Goal: Task Accomplishment & Management: Manage account settings

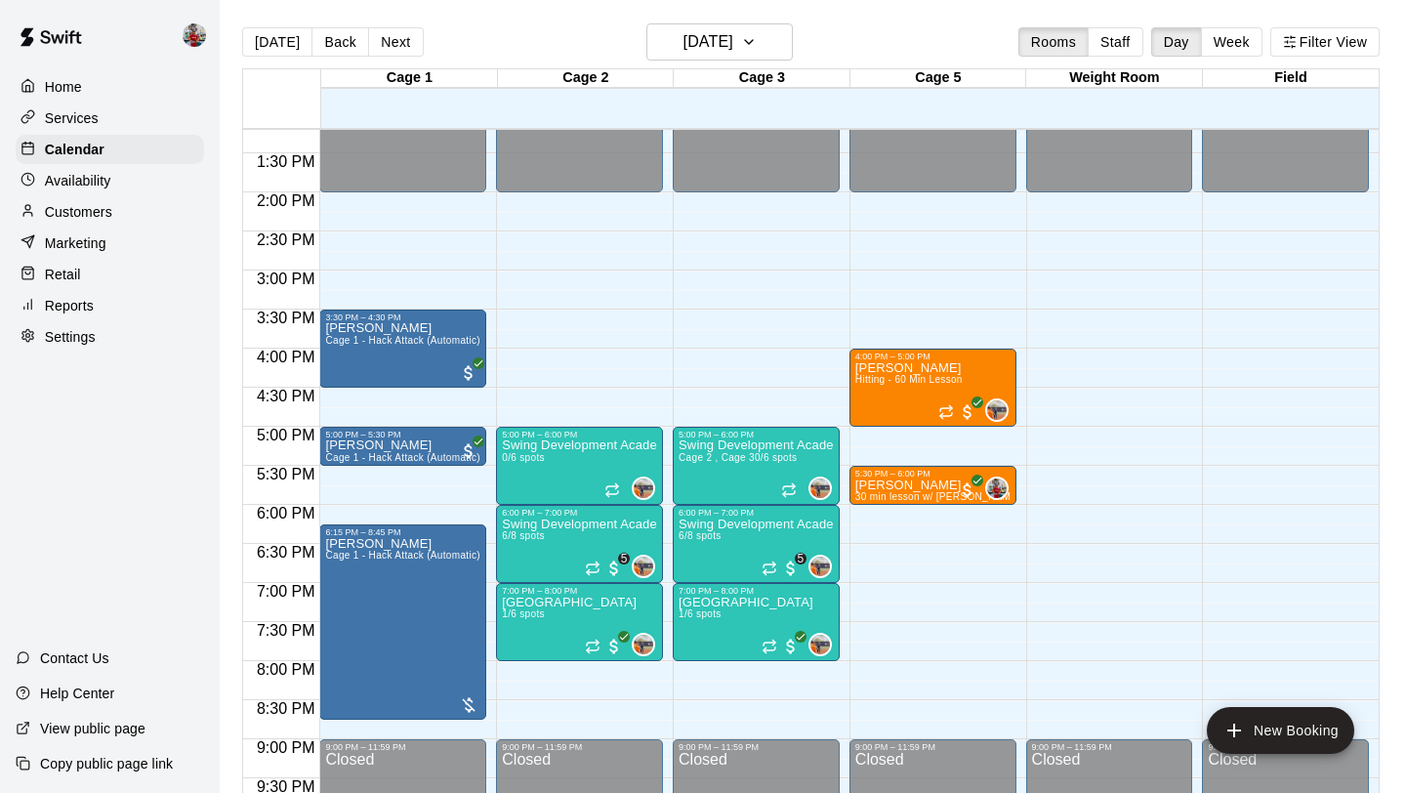
scroll to position [1089, 0]
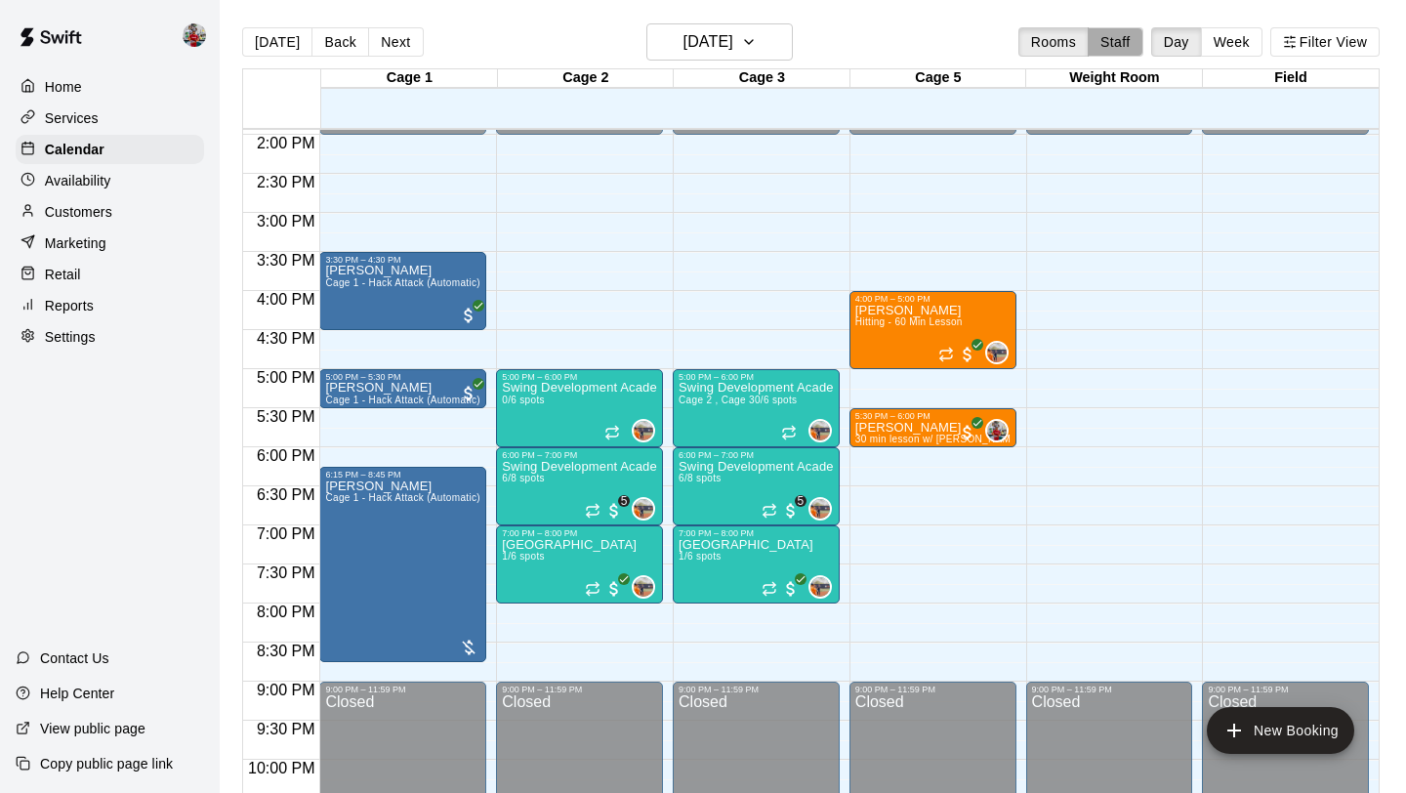
click at [1121, 50] on button "Staff" at bounding box center [1116, 41] width 56 height 29
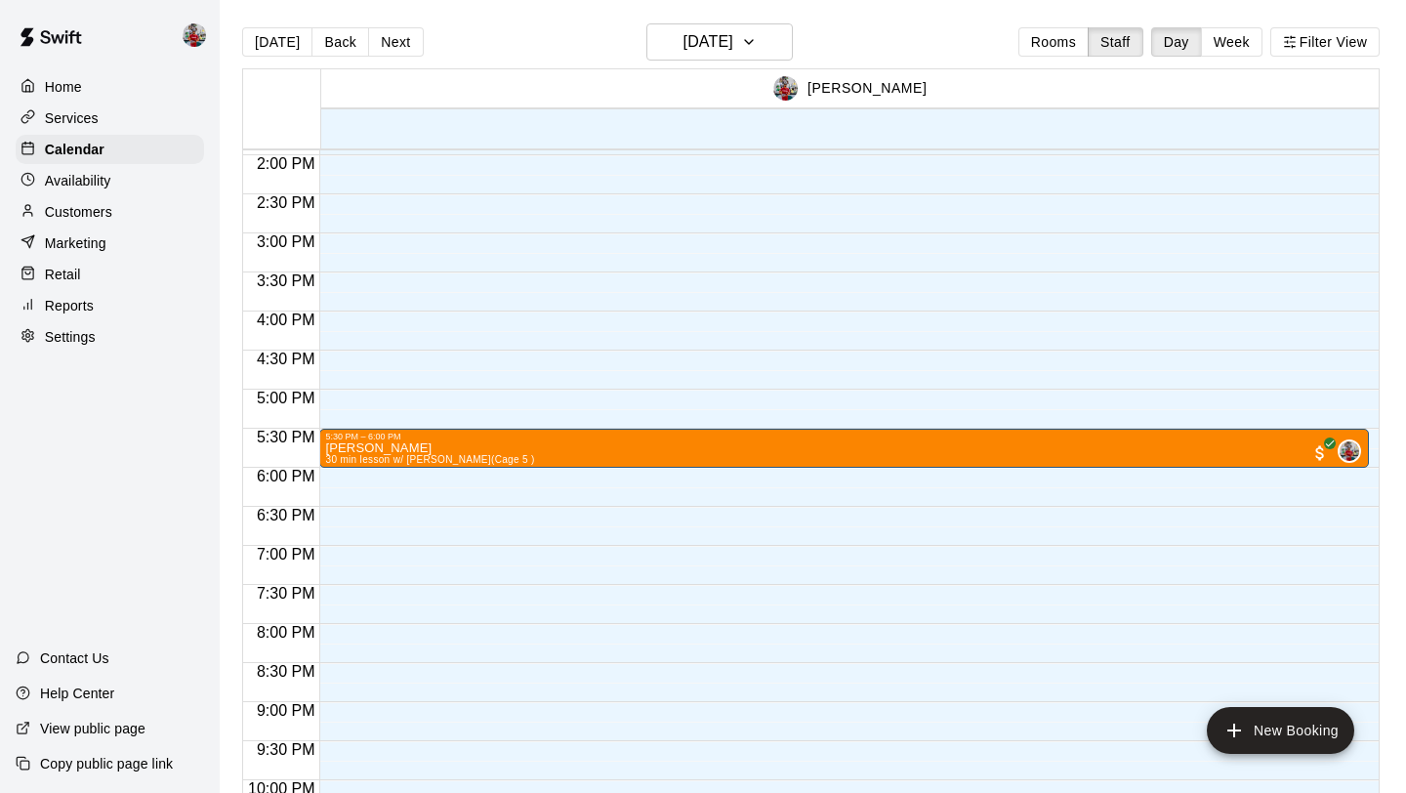
click at [131, 110] on div "Services" at bounding box center [110, 118] width 188 height 29
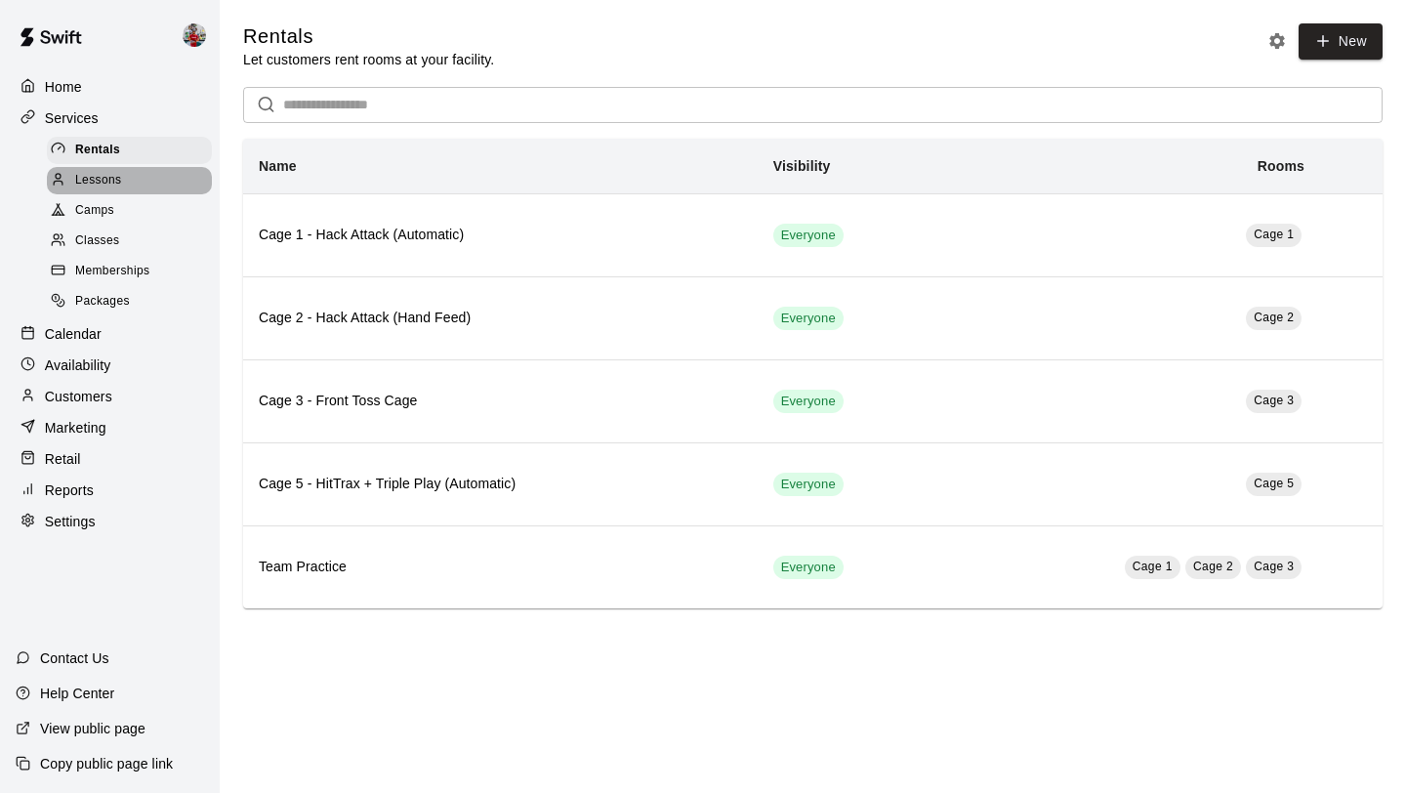
click at [128, 185] on div "Lessons" at bounding box center [129, 180] width 165 height 27
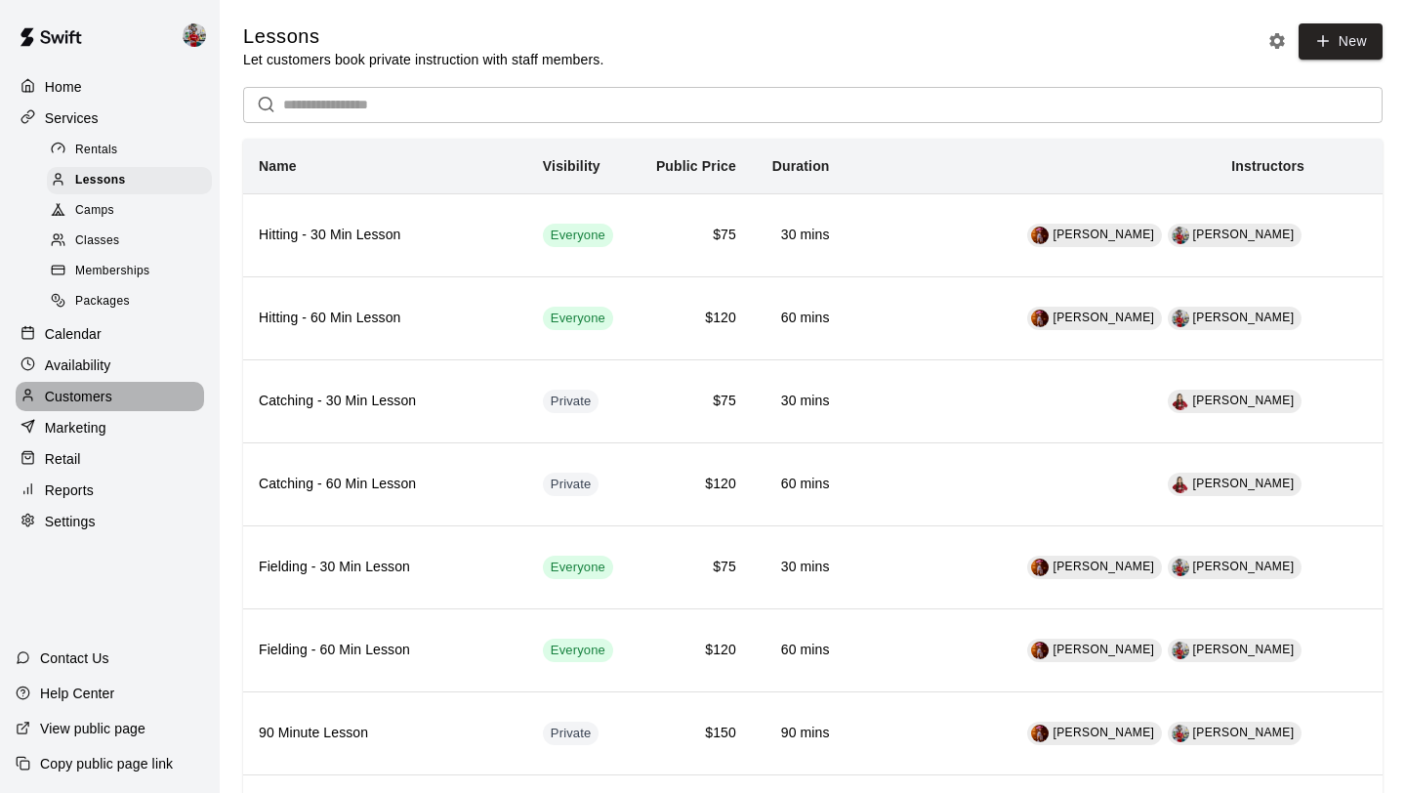
click at [100, 389] on p "Customers" at bounding box center [78, 397] width 67 height 20
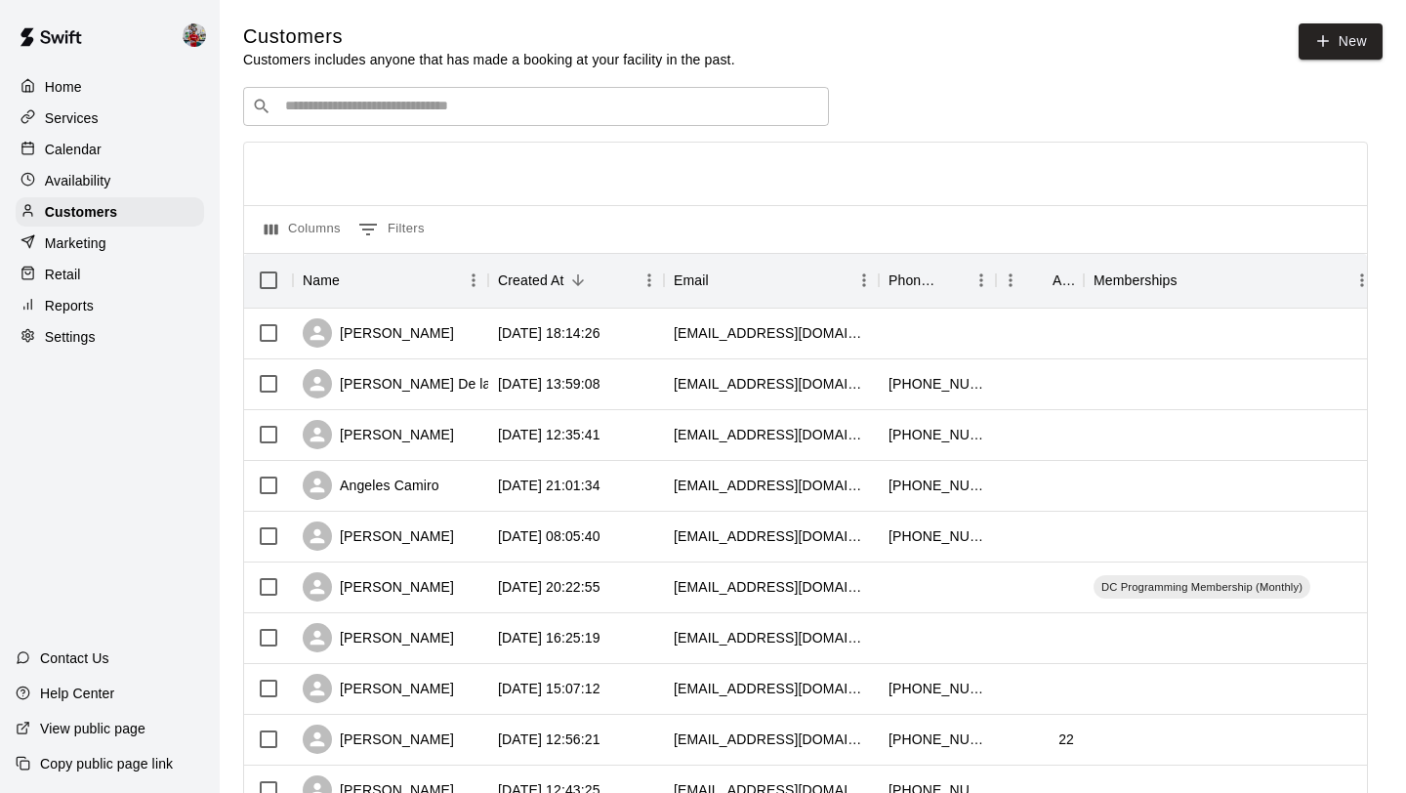
click at [96, 177] on p "Availability" at bounding box center [78, 181] width 66 height 20
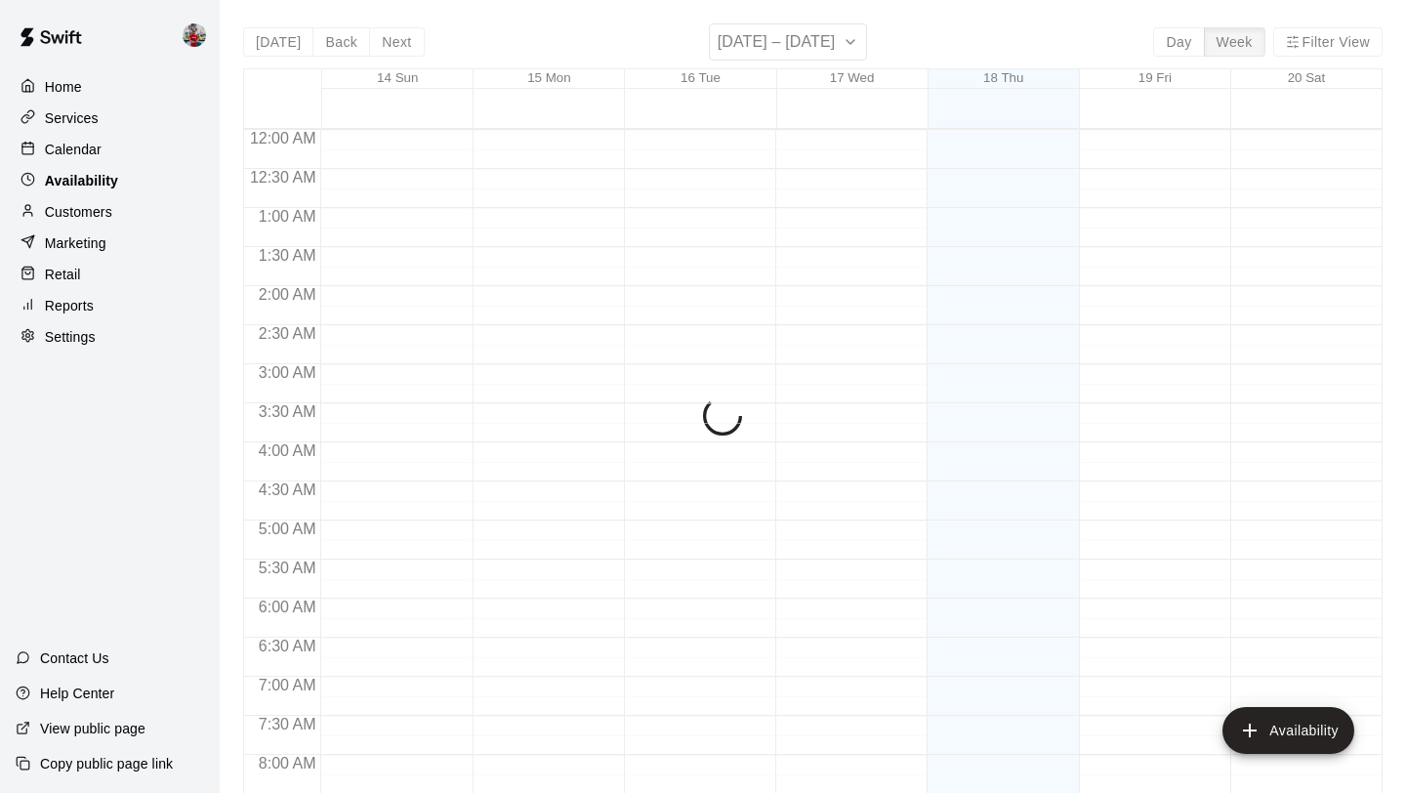
scroll to position [958, 0]
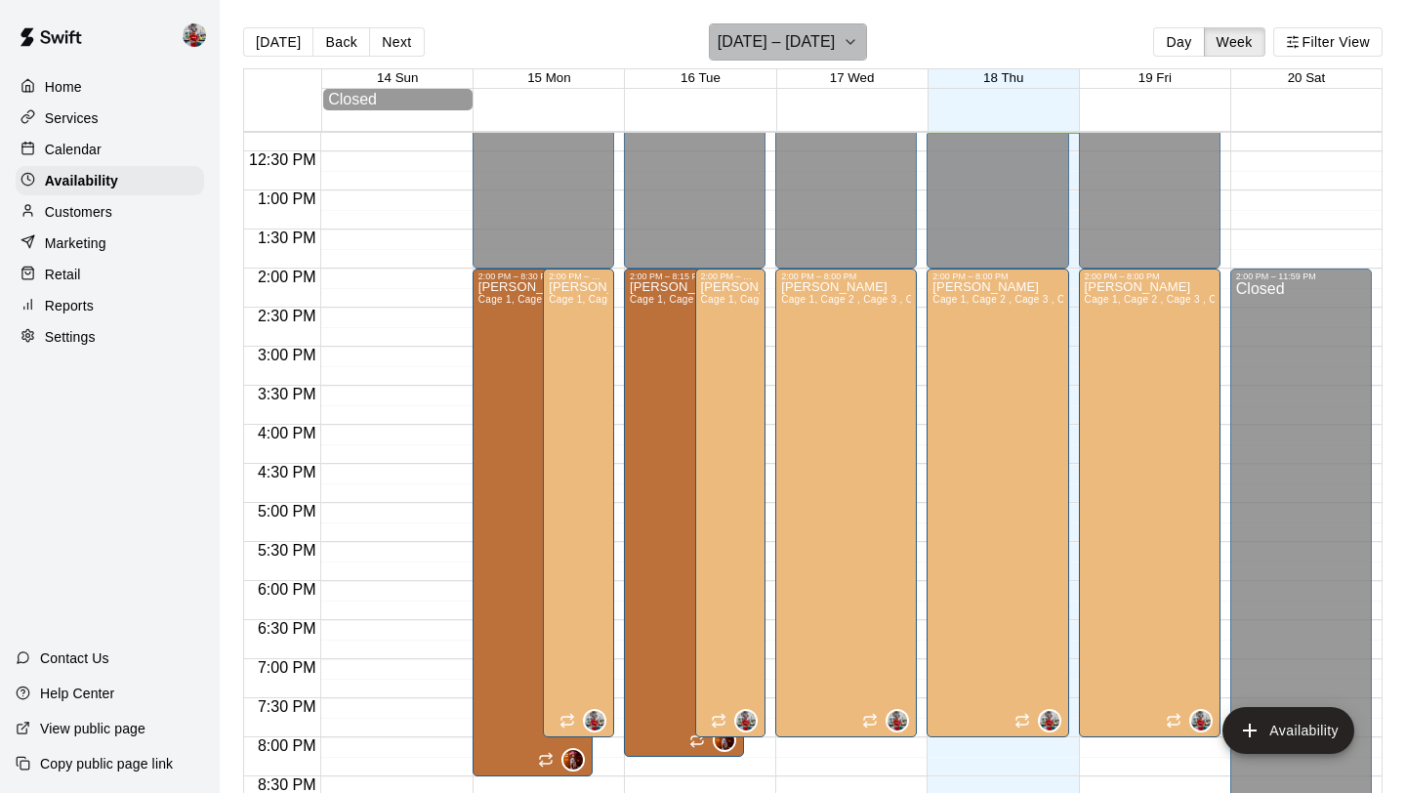
click at [807, 47] on h6 "[DATE] – [DATE]" at bounding box center [777, 41] width 118 height 27
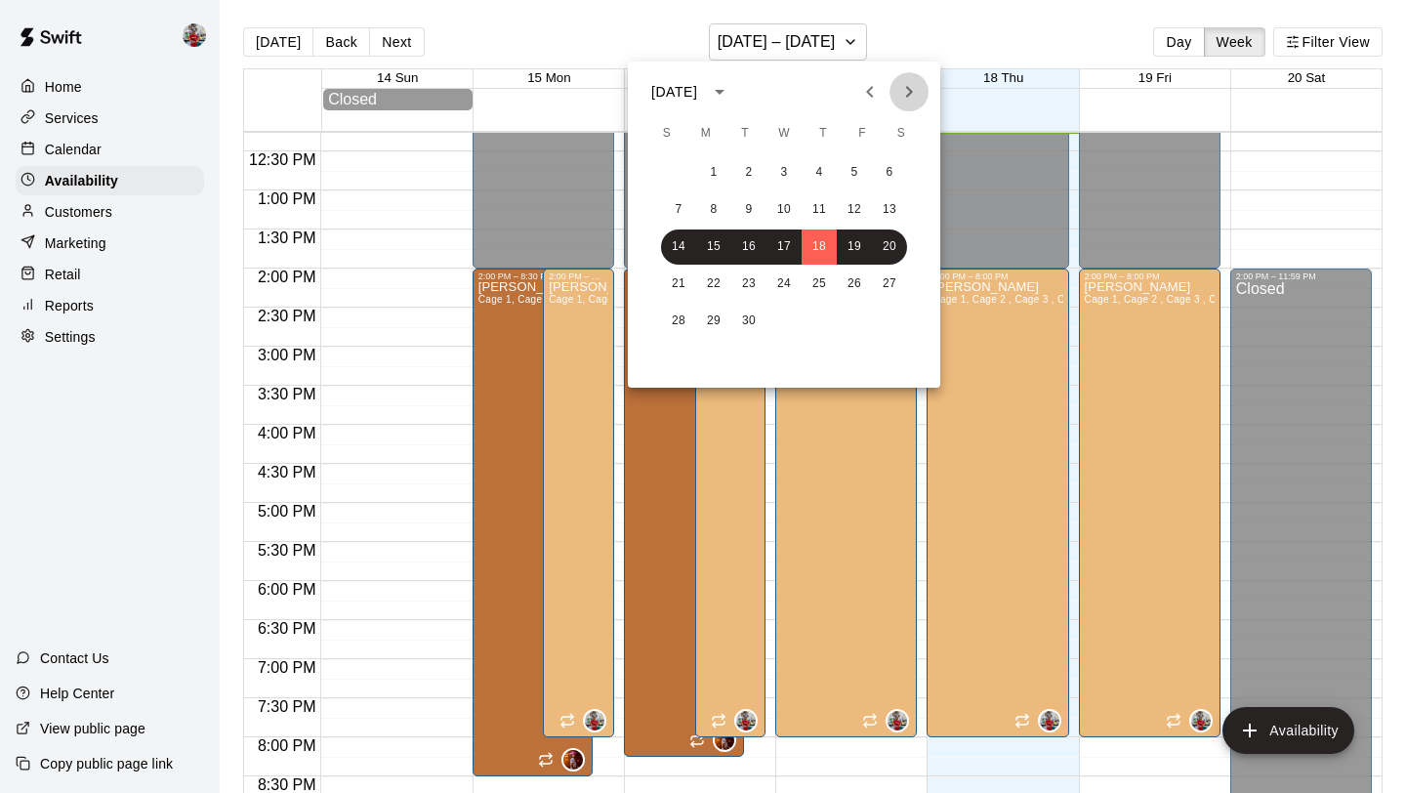
click at [908, 79] on button "Next month" at bounding box center [909, 91] width 39 height 39
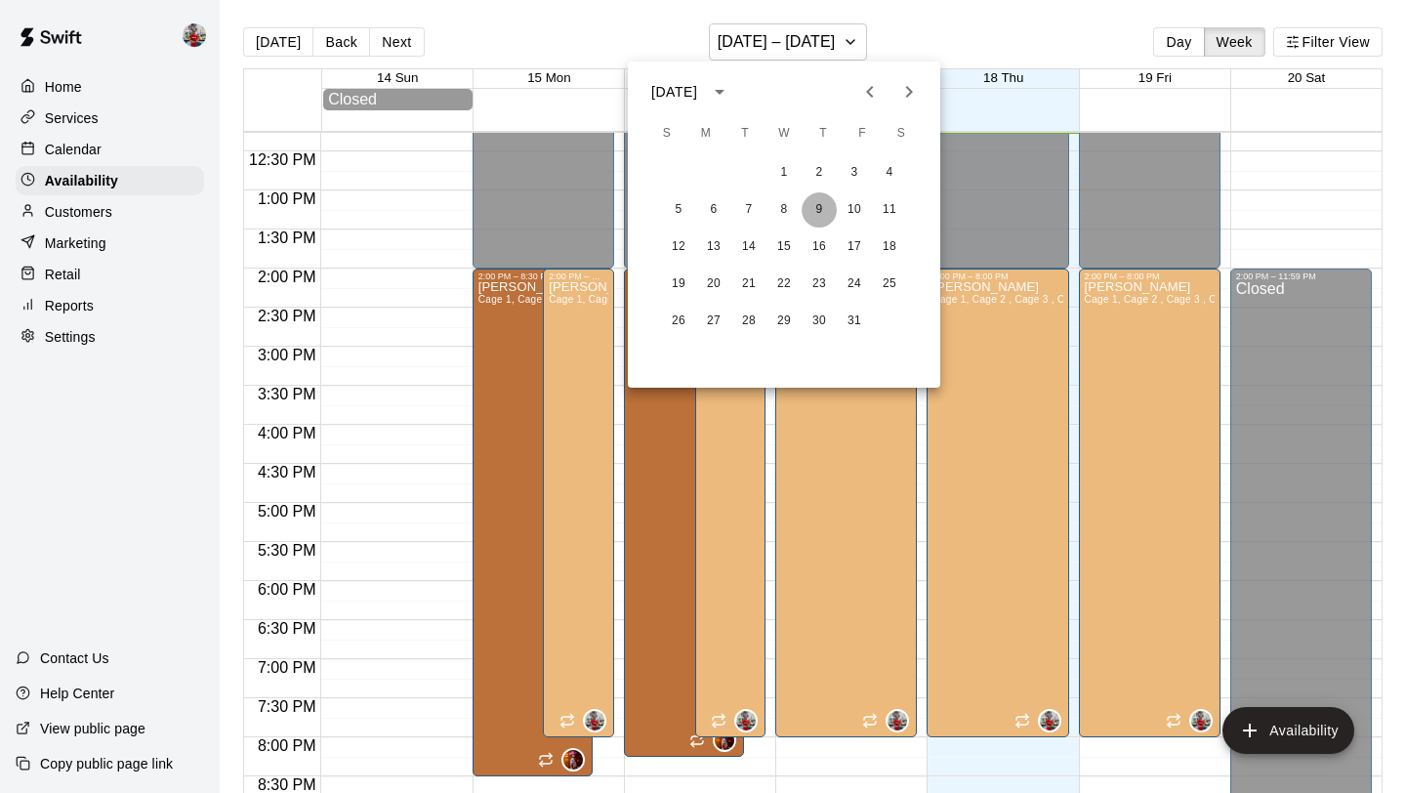
click at [815, 215] on button "9" at bounding box center [819, 209] width 35 height 35
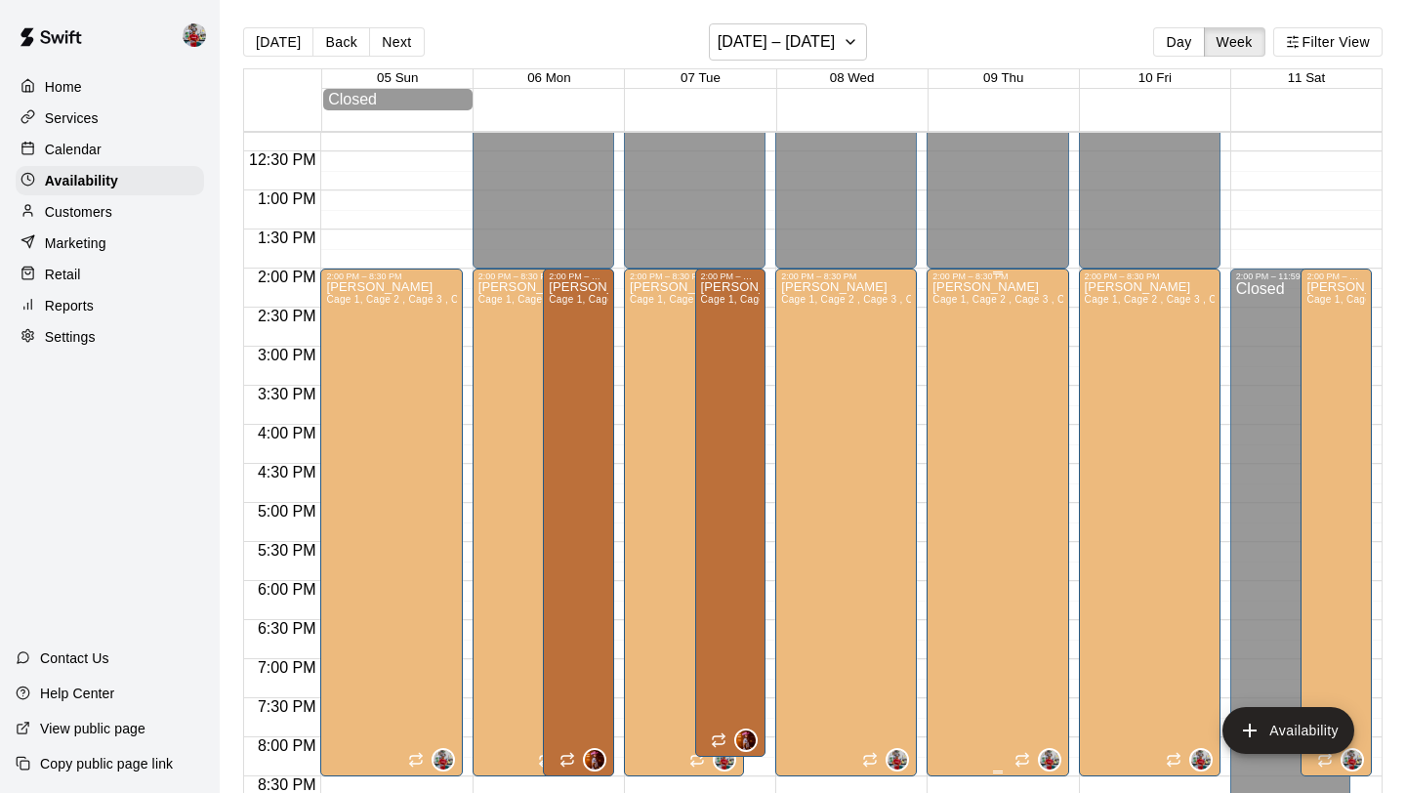
click at [989, 327] on div "[PERSON_NAME] 1, Cage 2 , Cage 3 , Cage 5" at bounding box center [998, 677] width 130 height 793
click at [952, 348] on icon "delete" at bounding box center [953, 350] width 14 height 18
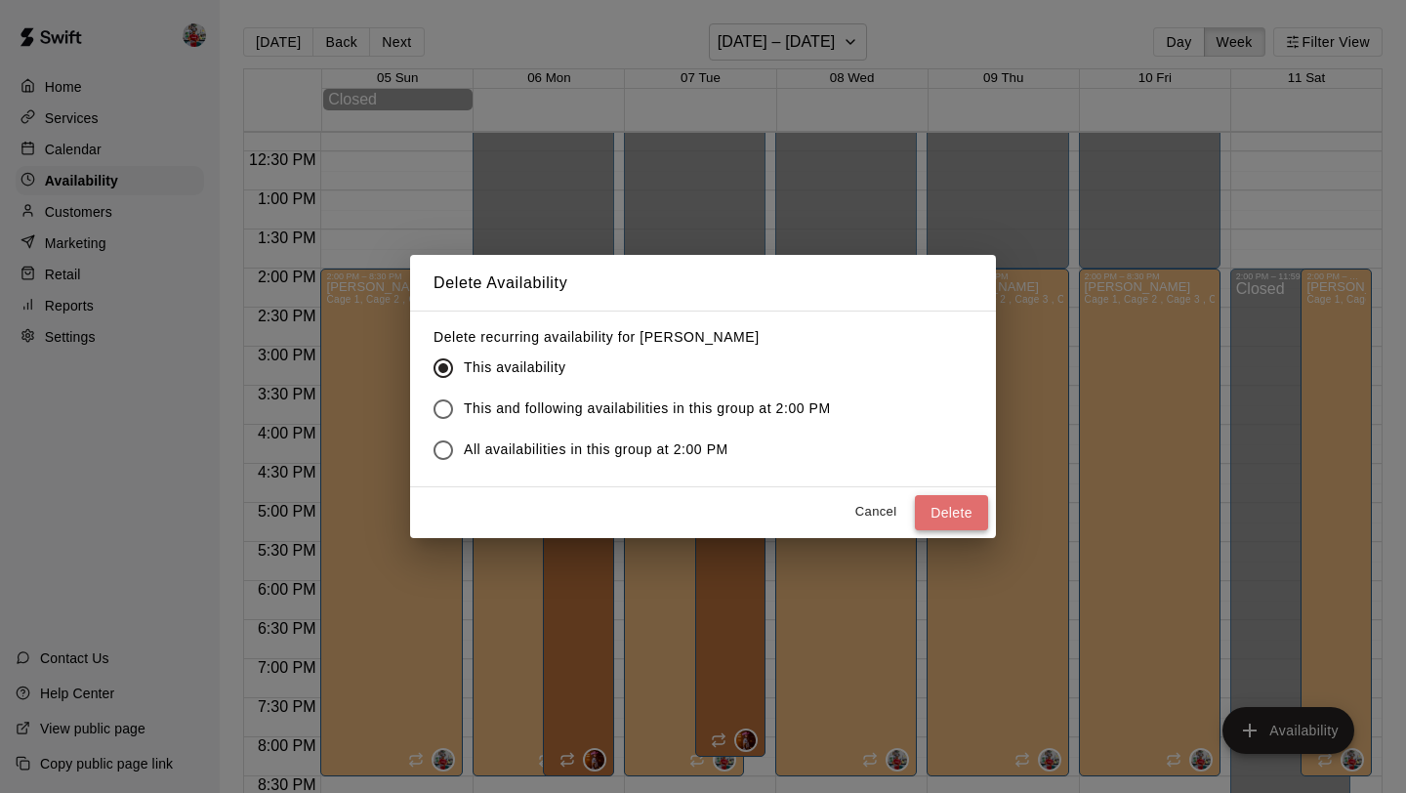
click at [945, 510] on button "Delete" at bounding box center [951, 513] width 73 height 36
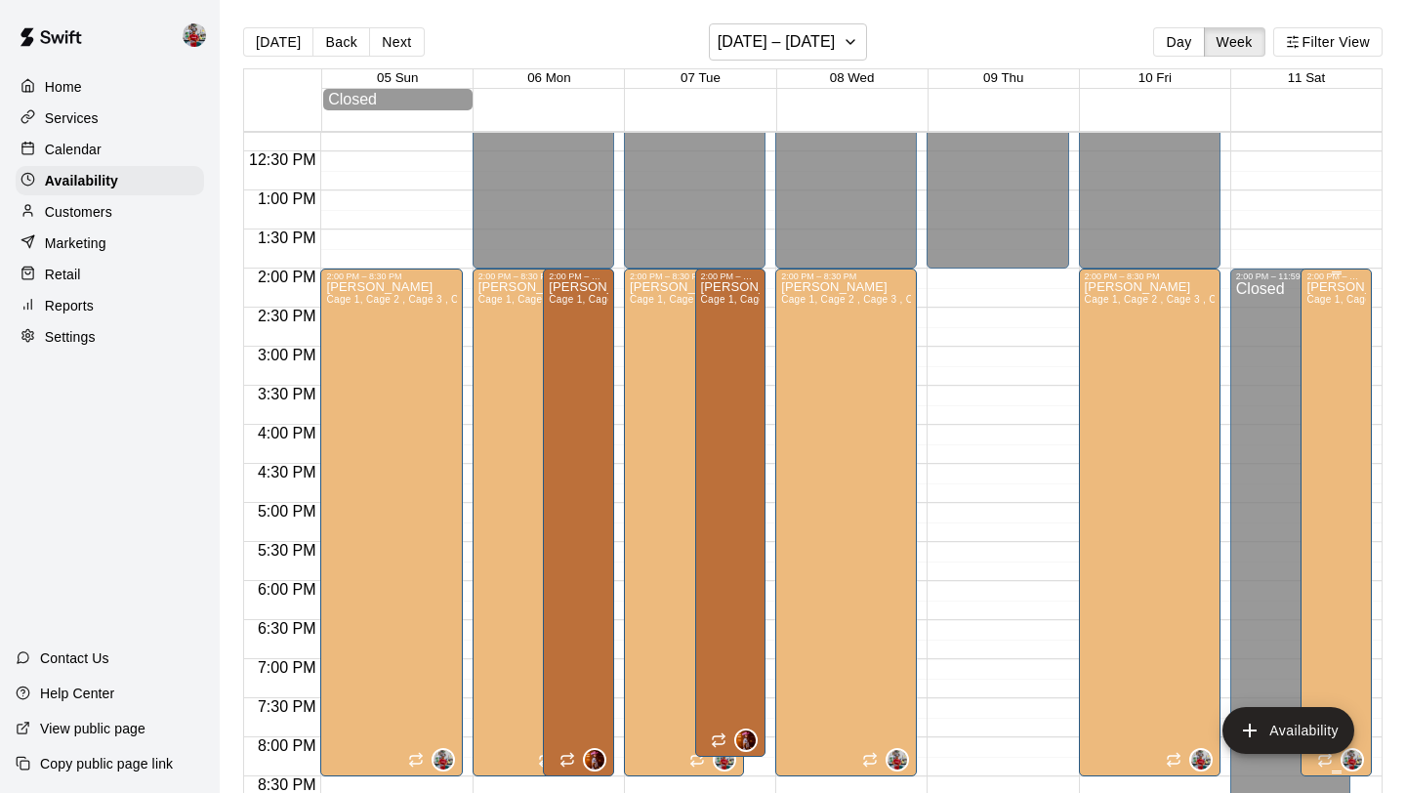
click at [1346, 478] on div "[PERSON_NAME] 1, Cage 2 , Cage 3 , Cage 5" at bounding box center [1337, 677] width 60 height 793
click at [1326, 344] on icon "delete" at bounding box center [1326, 349] width 23 height 23
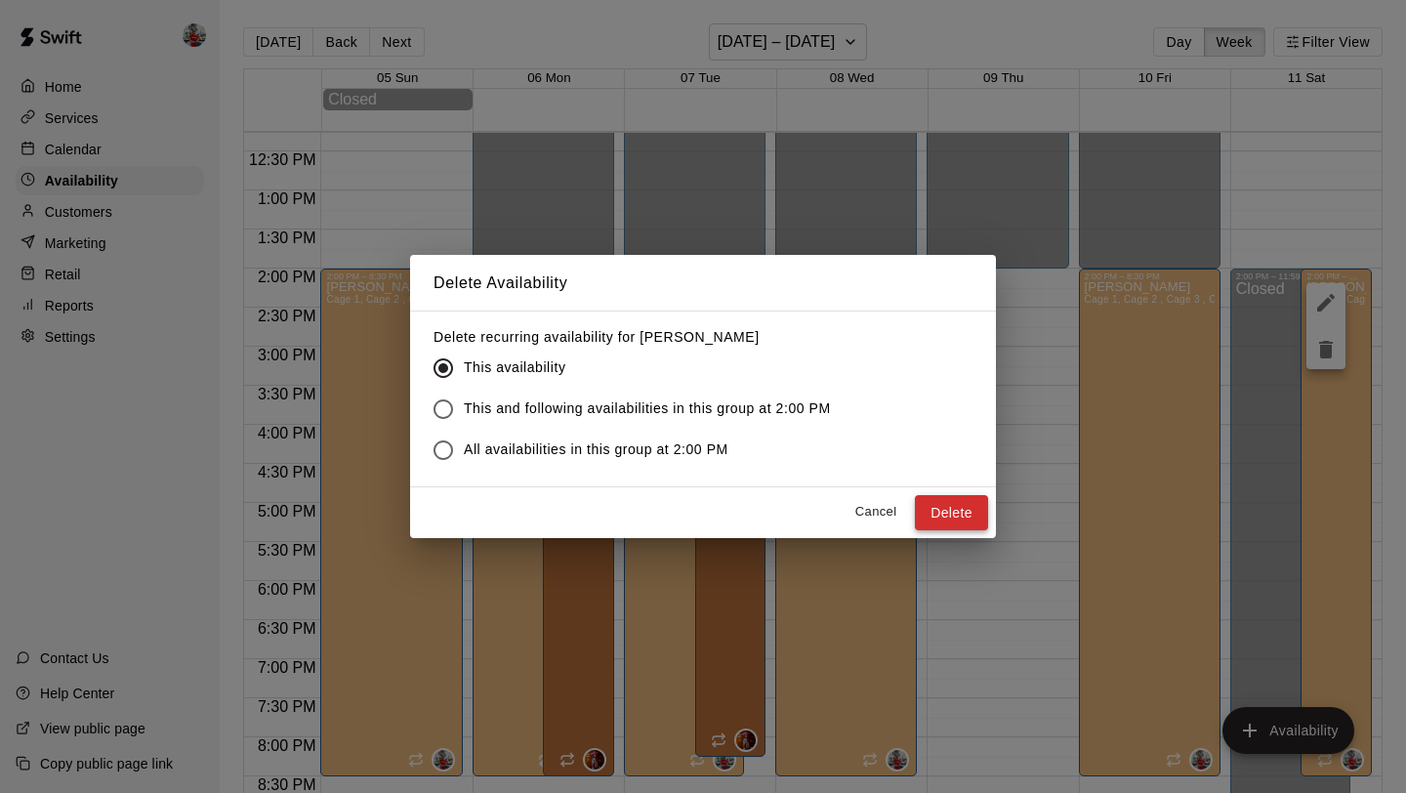
click at [937, 510] on button "Delete" at bounding box center [951, 513] width 73 height 36
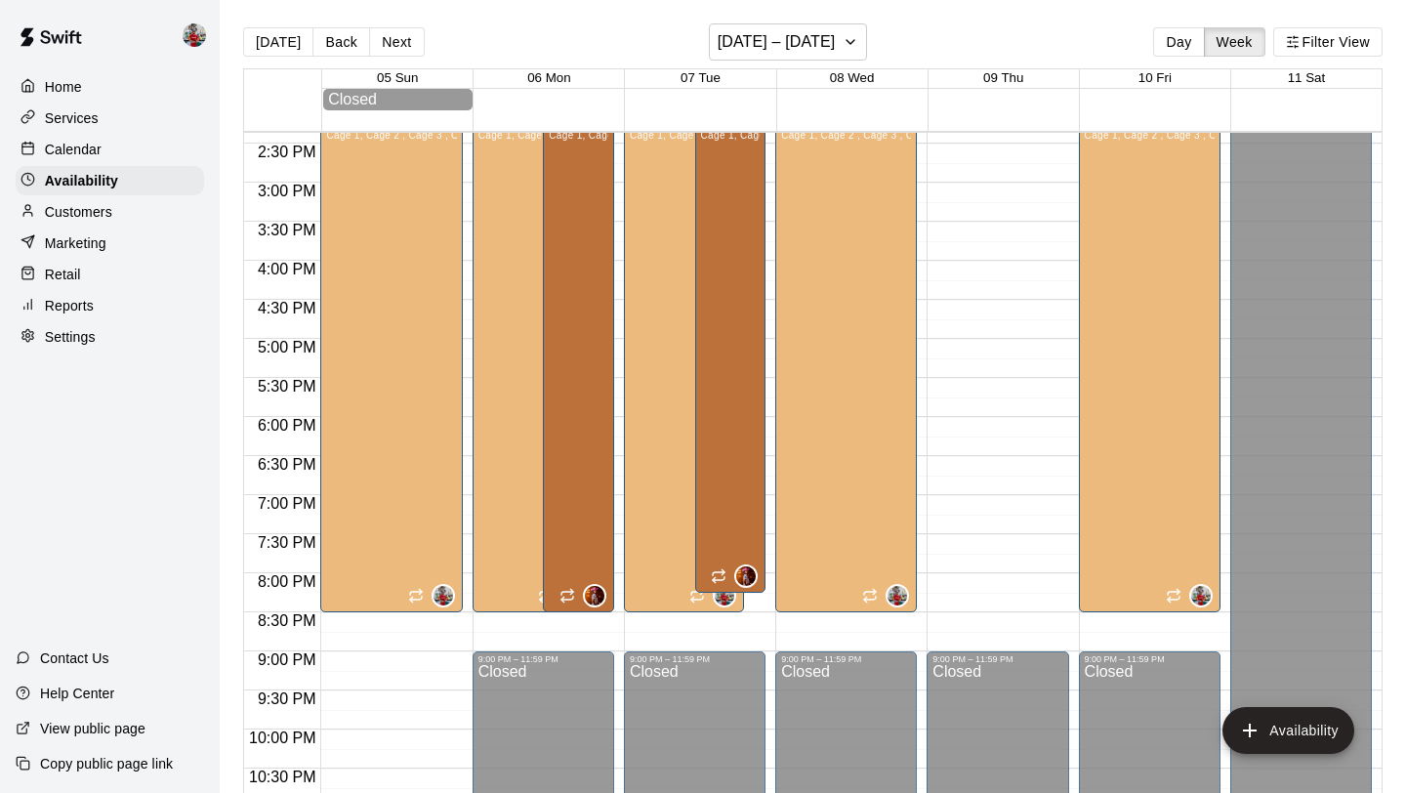
scroll to position [1194, 0]
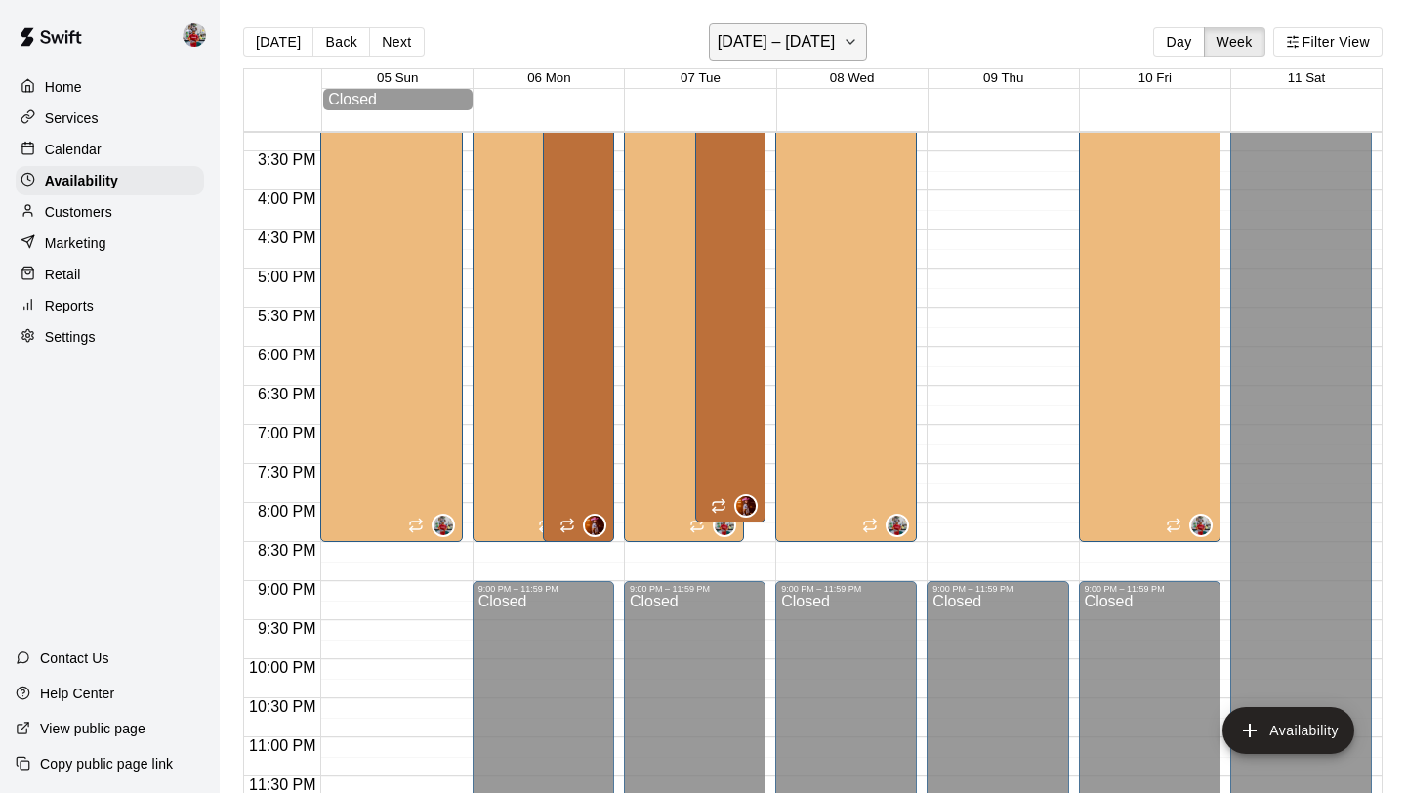
click at [799, 41] on h6 "[DATE] – [DATE]" at bounding box center [777, 41] width 118 height 27
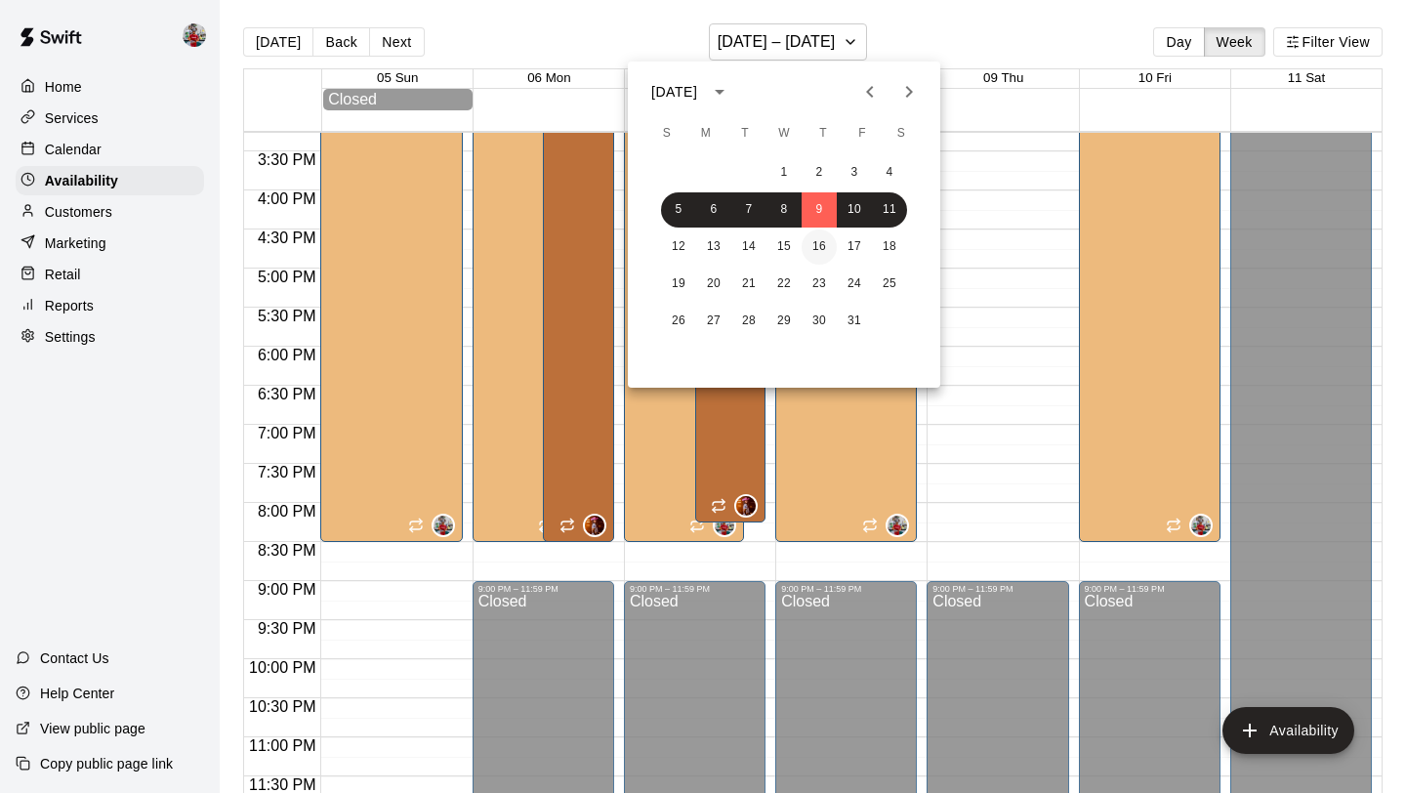
click at [815, 243] on button "16" at bounding box center [819, 247] width 35 height 35
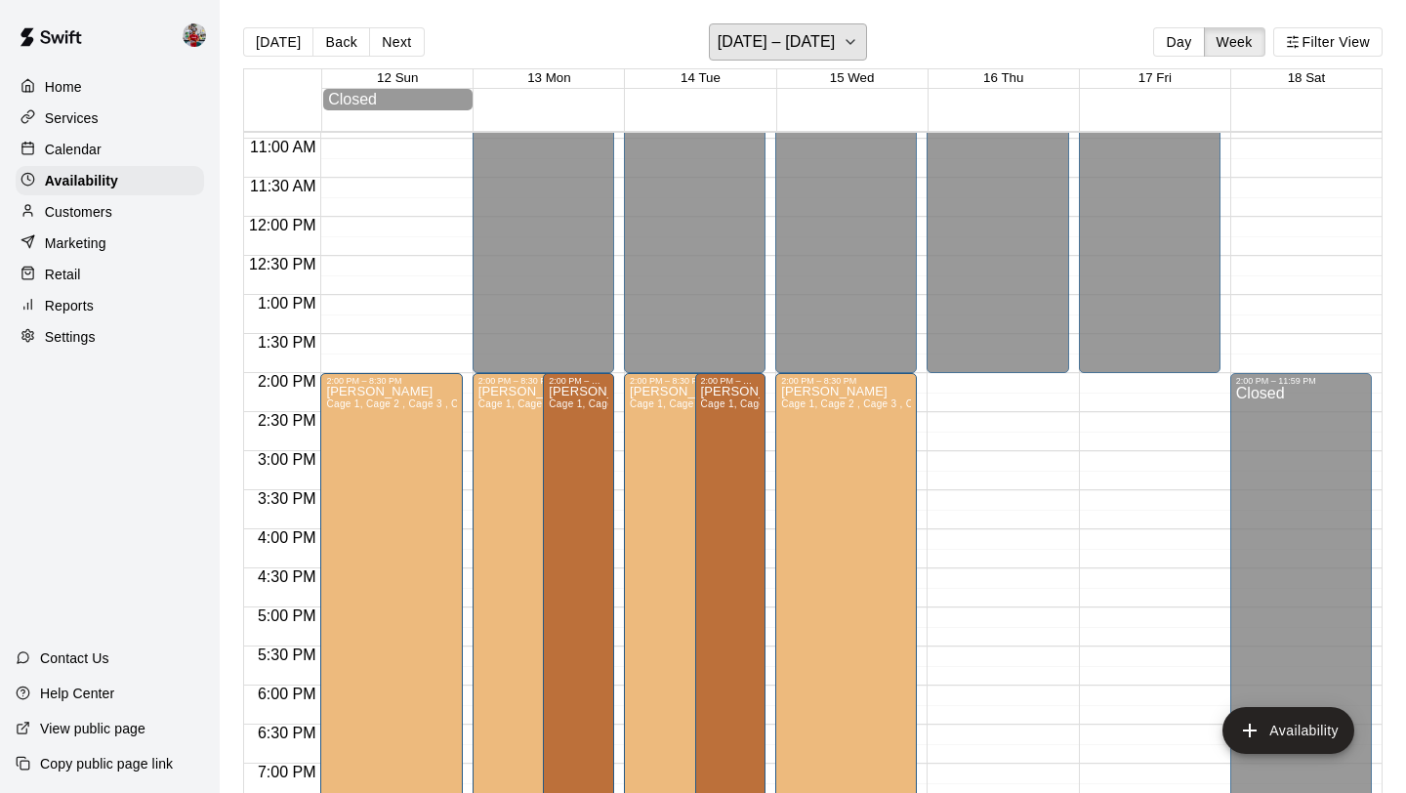
scroll to position [834, 0]
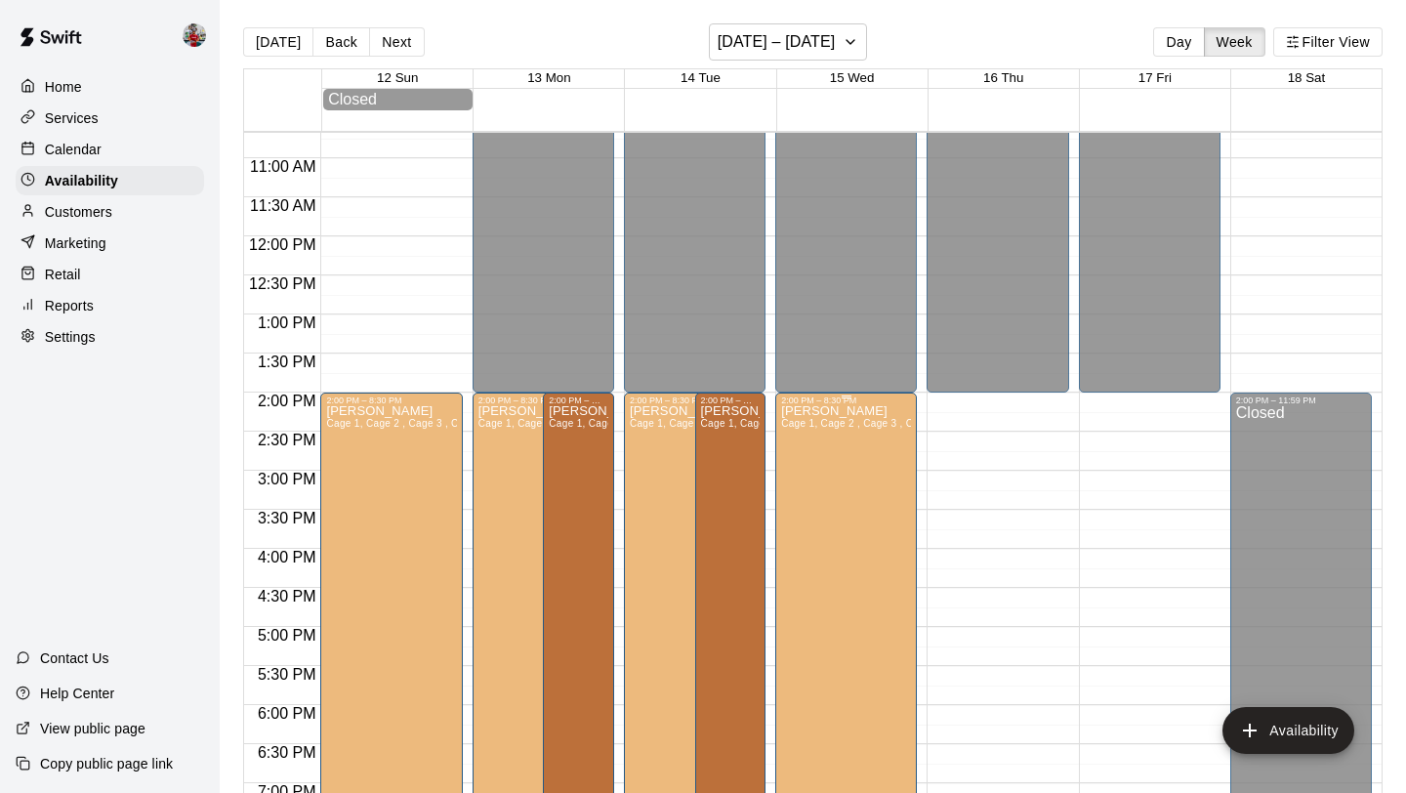
click at [859, 428] on span "Cage 1, Cage 2 , Cage 3 , Cage 5" at bounding box center [860, 423] width 158 height 11
click at [978, 422] on div at bounding box center [703, 396] width 1406 height 793
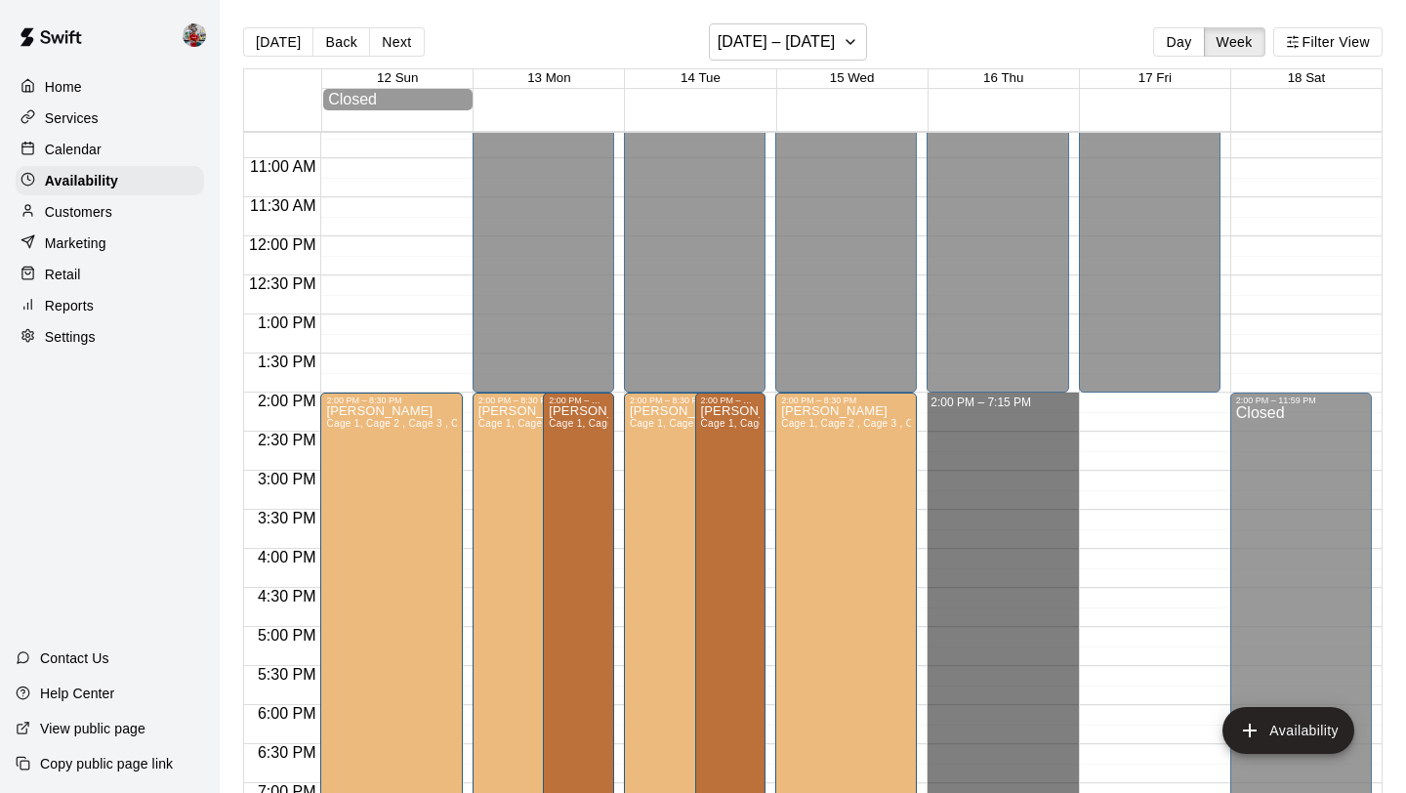
drag, startPoint x: 935, startPoint y: 399, endPoint x: 1026, endPoint y: 792, distance: 403.2
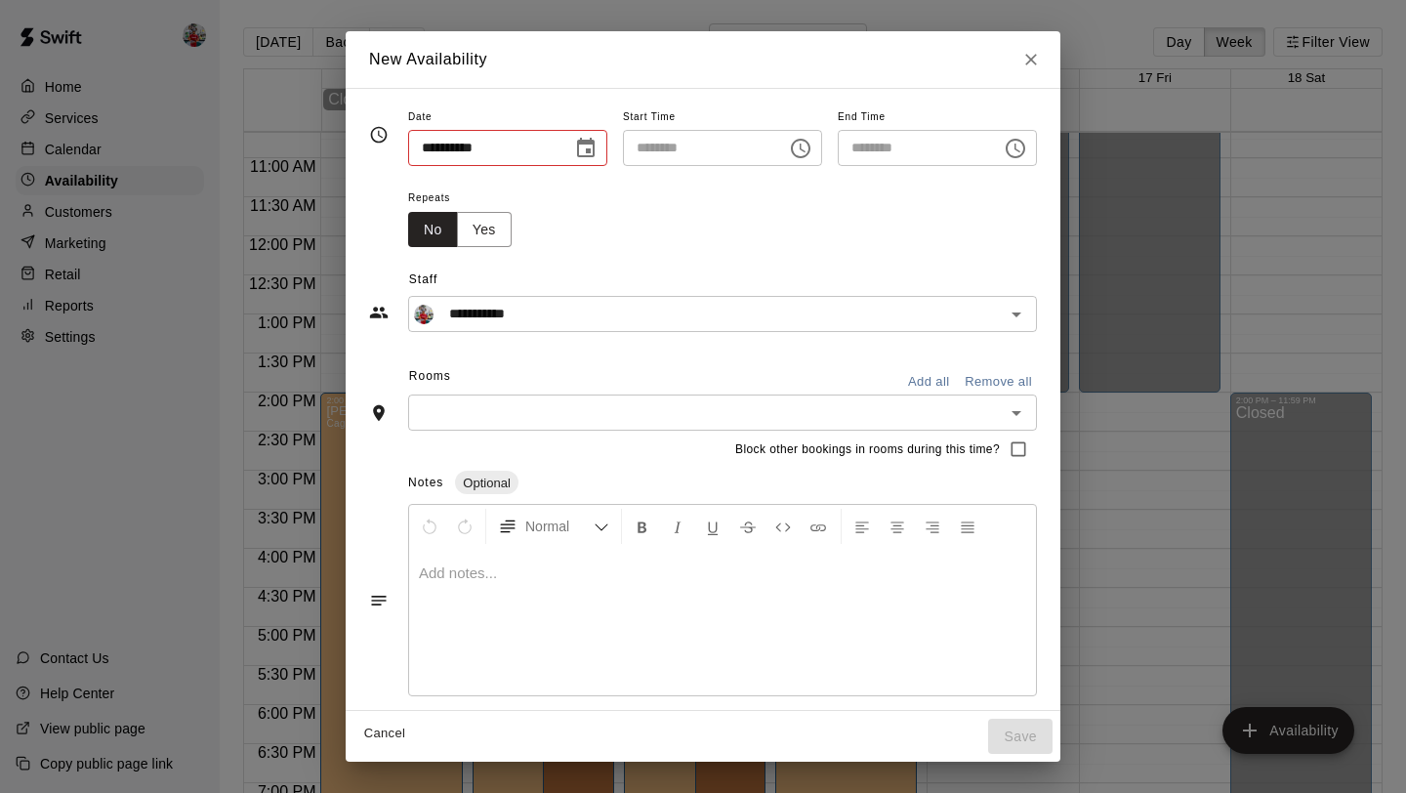
type input "**********"
type input "********"
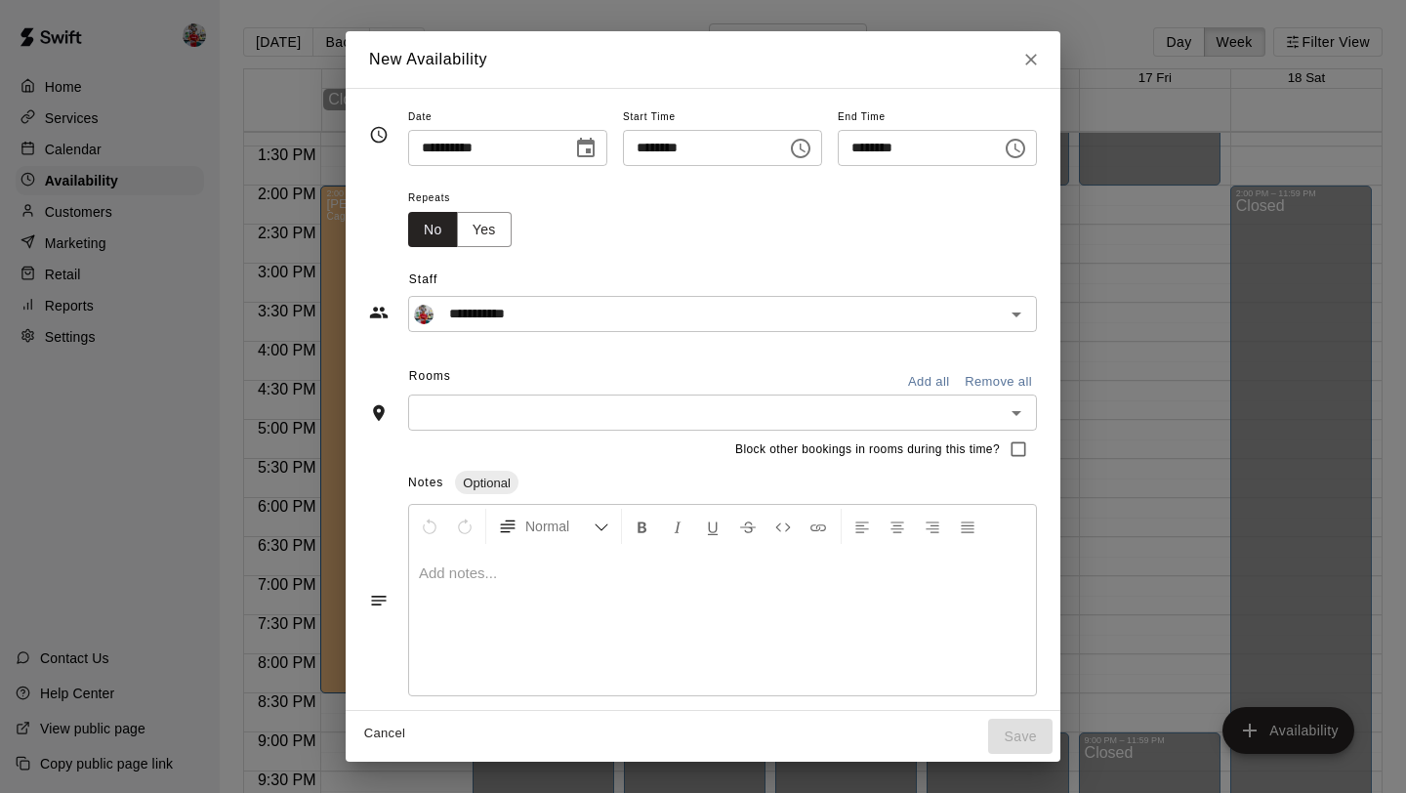
click at [936, 146] on input "********" at bounding box center [913, 148] width 150 height 36
click at [1021, 149] on icon "Choose time, selected time is 7:15 PM" at bounding box center [1018, 148] width 6 height 9
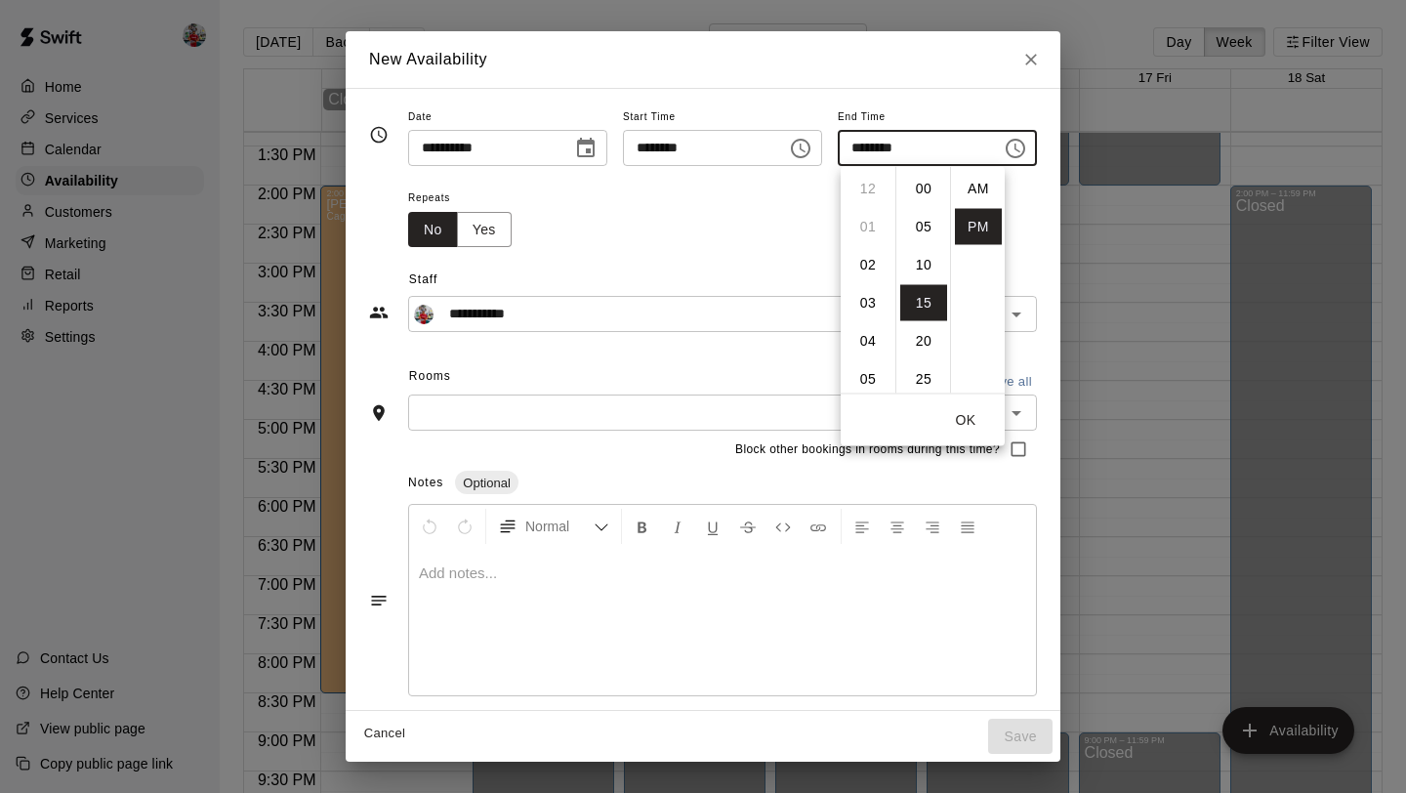
scroll to position [35, 0]
click at [858, 227] on li "08" at bounding box center [868, 227] width 47 height 36
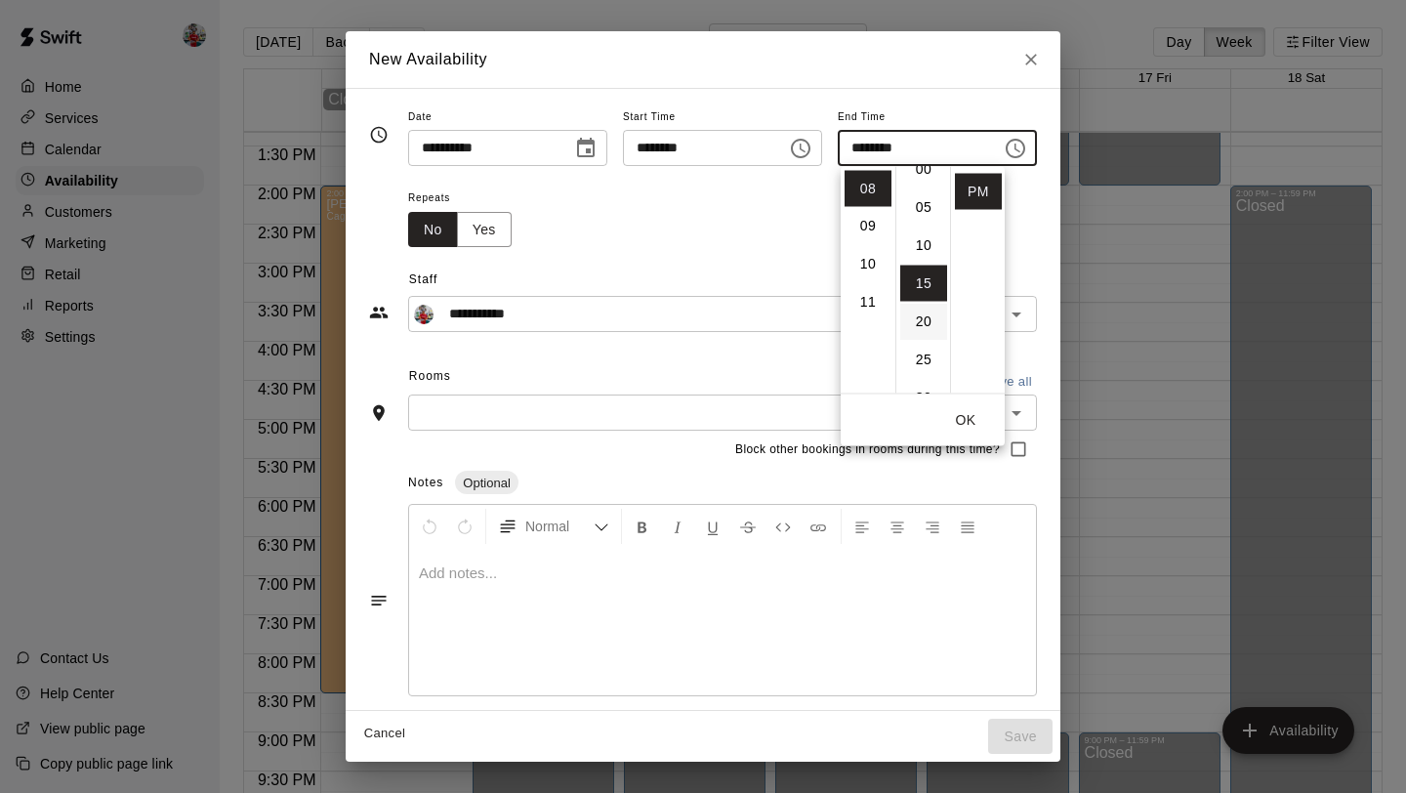
scroll to position [21, 0]
click at [925, 174] on li "00" at bounding box center [923, 168] width 47 height 36
type input "********"
click at [481, 231] on button "Yes" at bounding box center [484, 230] width 55 height 36
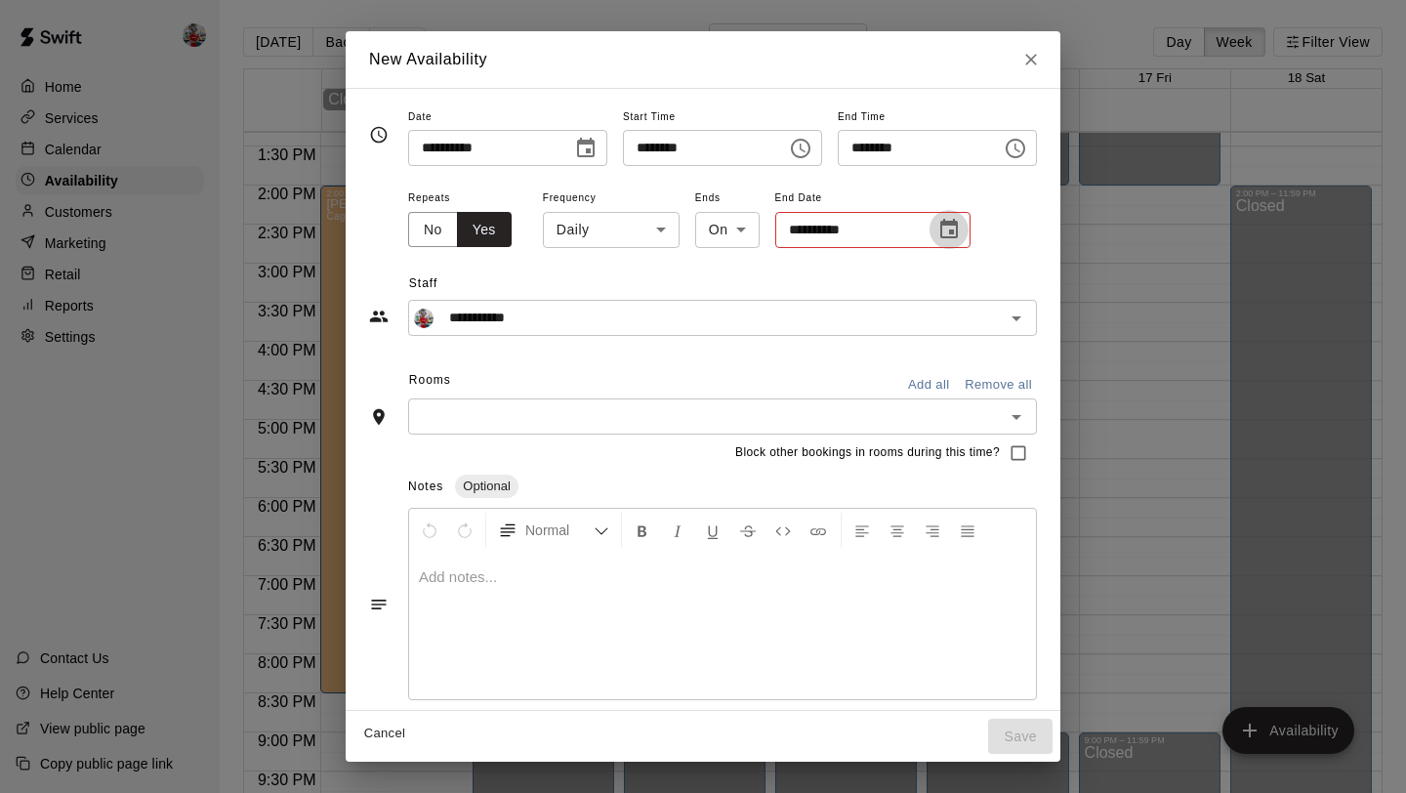
click at [945, 228] on icon "Choose date" at bounding box center [949, 229] width 23 height 23
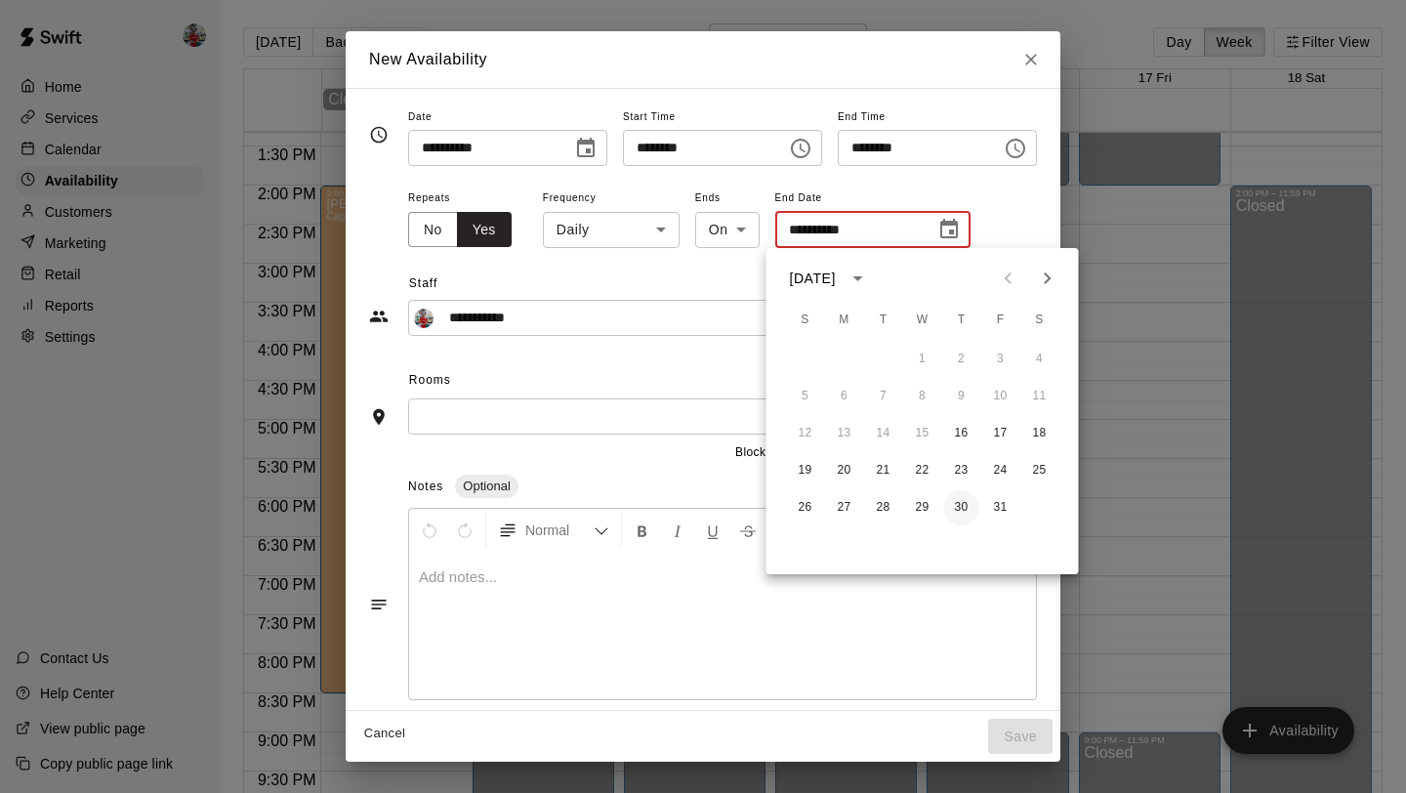
click at [963, 502] on button "30" at bounding box center [961, 507] width 35 height 35
type input "**********"
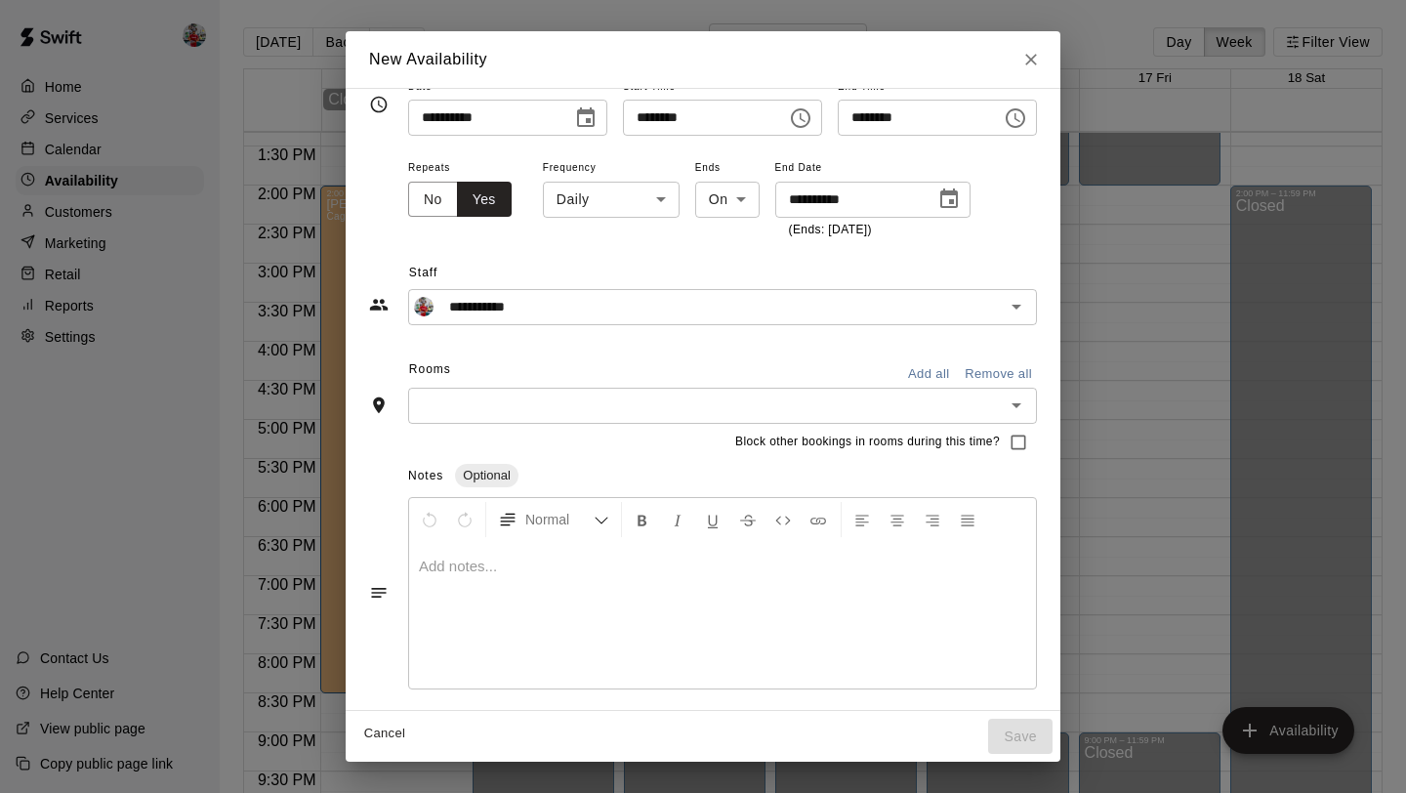
scroll to position [30, 0]
click at [931, 373] on button "Add all" at bounding box center [929, 374] width 63 height 30
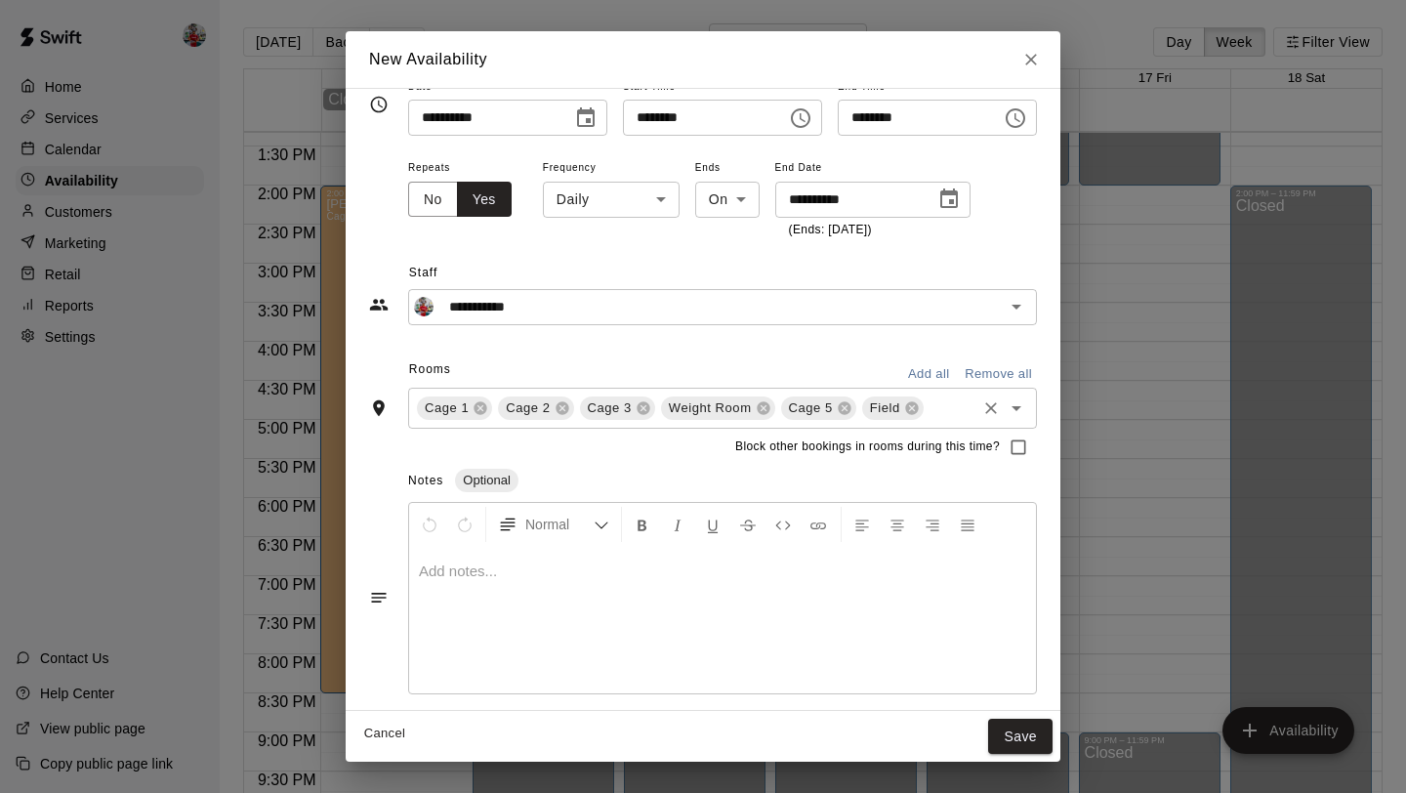
click at [767, 407] on div "Cage 1 Cage 2 Cage 3 Weight Room Cage 5 Field ​" at bounding box center [722, 408] width 629 height 41
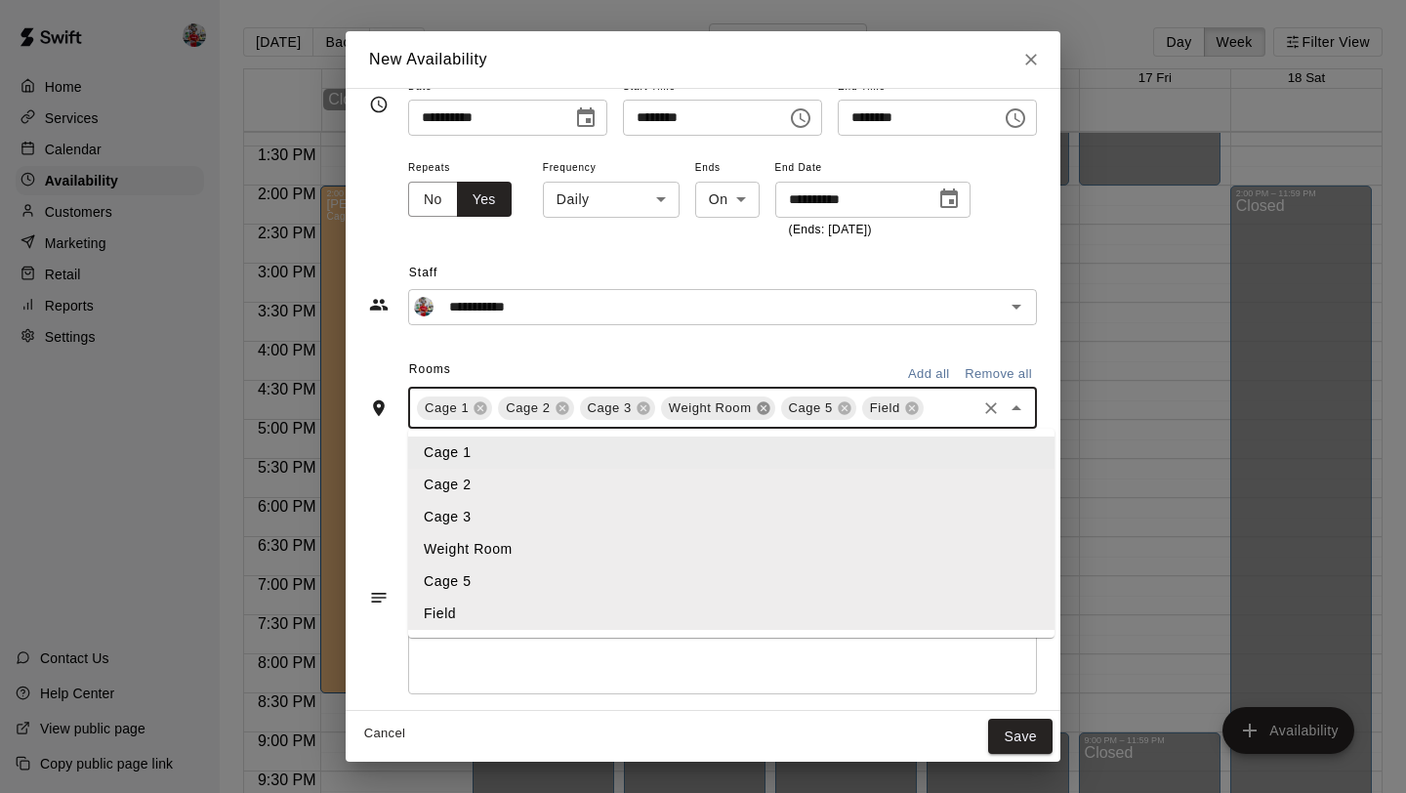
click at [757, 407] on icon at bounding box center [763, 407] width 13 height 13
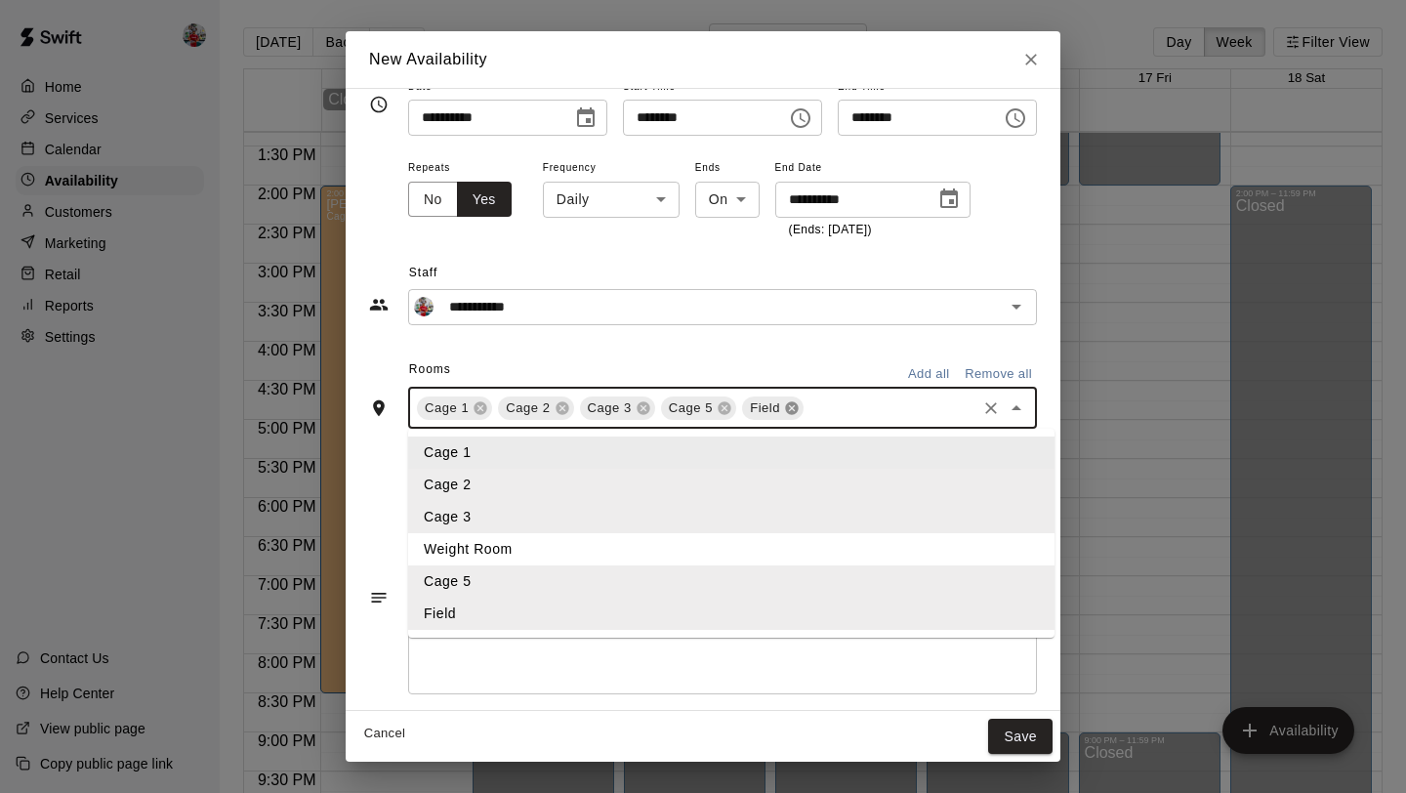
click at [785, 409] on icon at bounding box center [791, 407] width 13 height 13
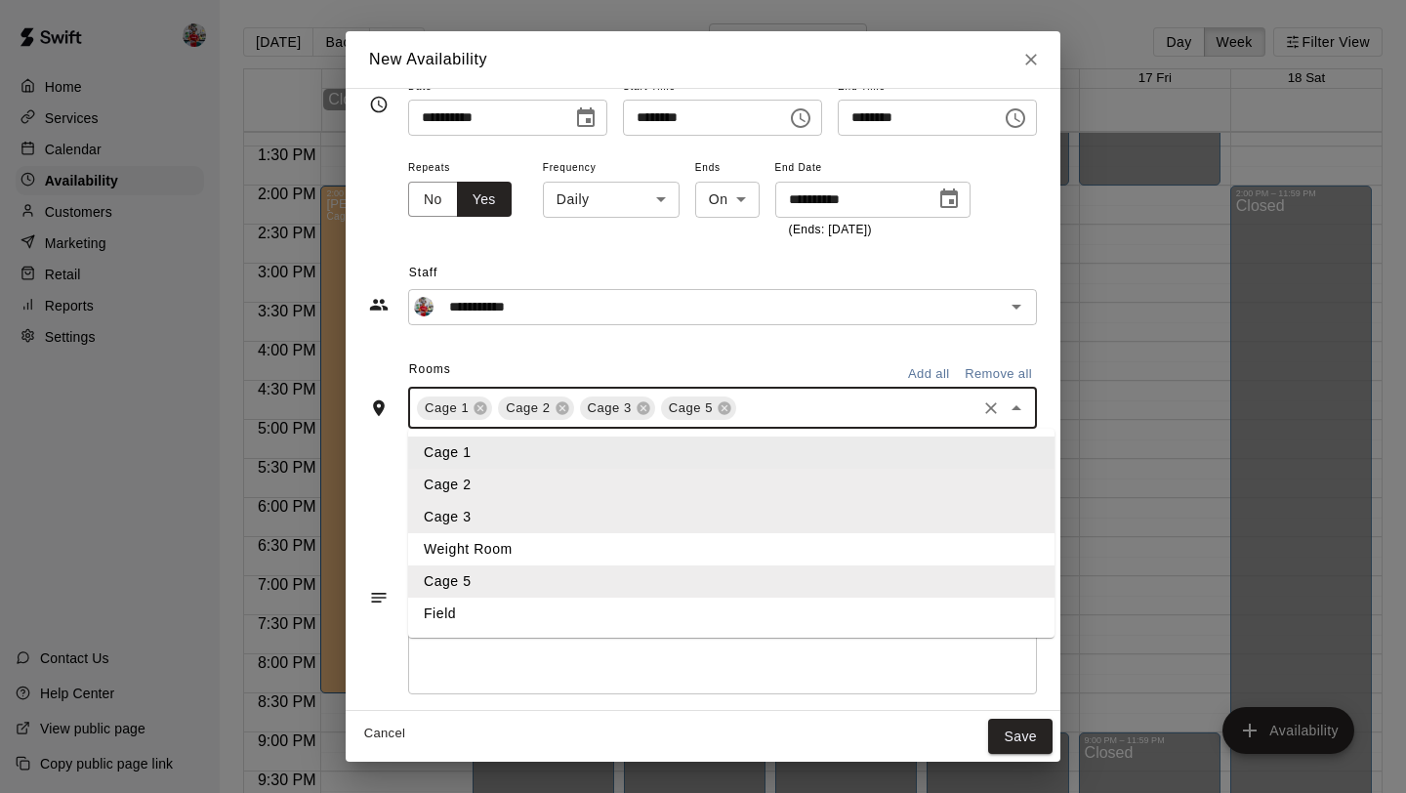
click at [792, 349] on div "**********" at bounding box center [703, 386] width 668 height 625
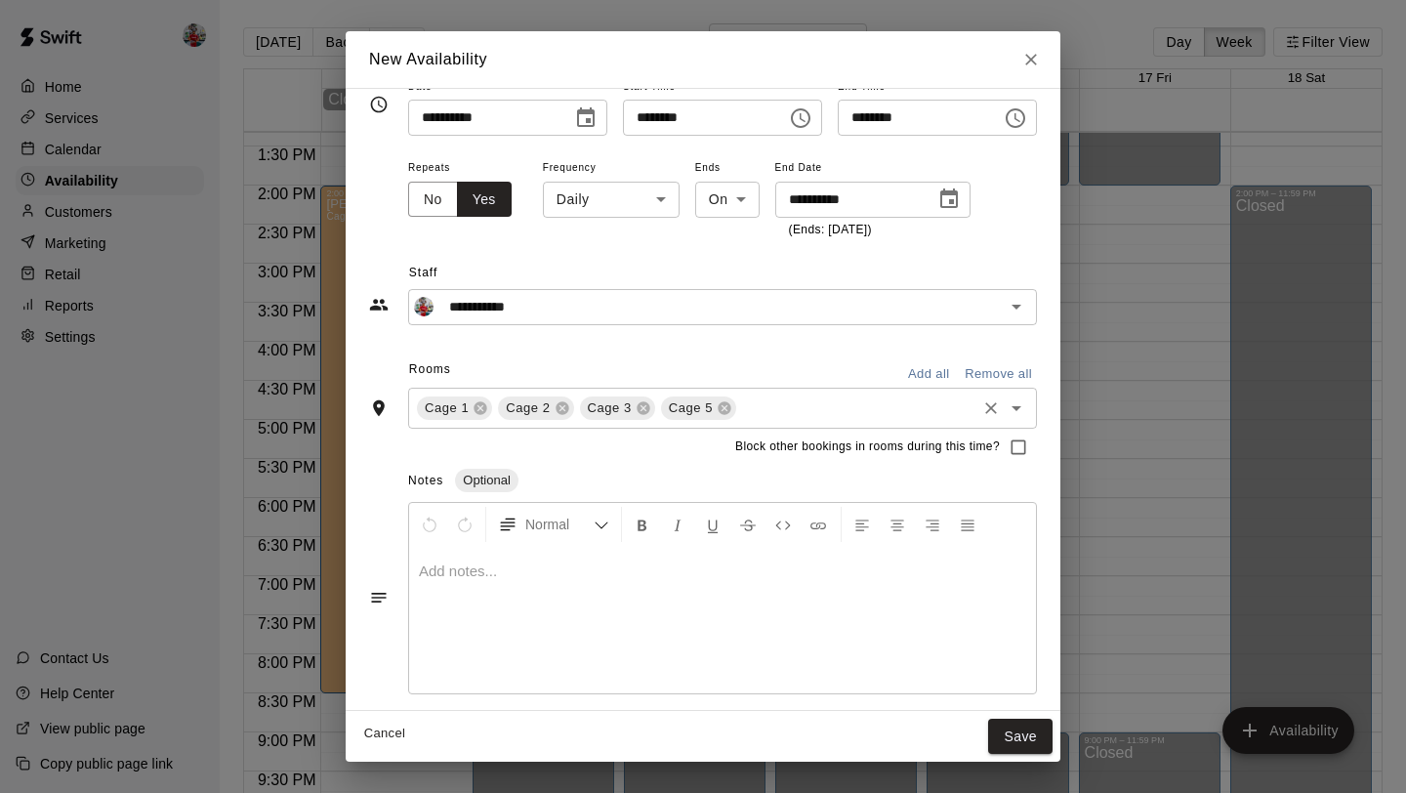
scroll to position [35, 0]
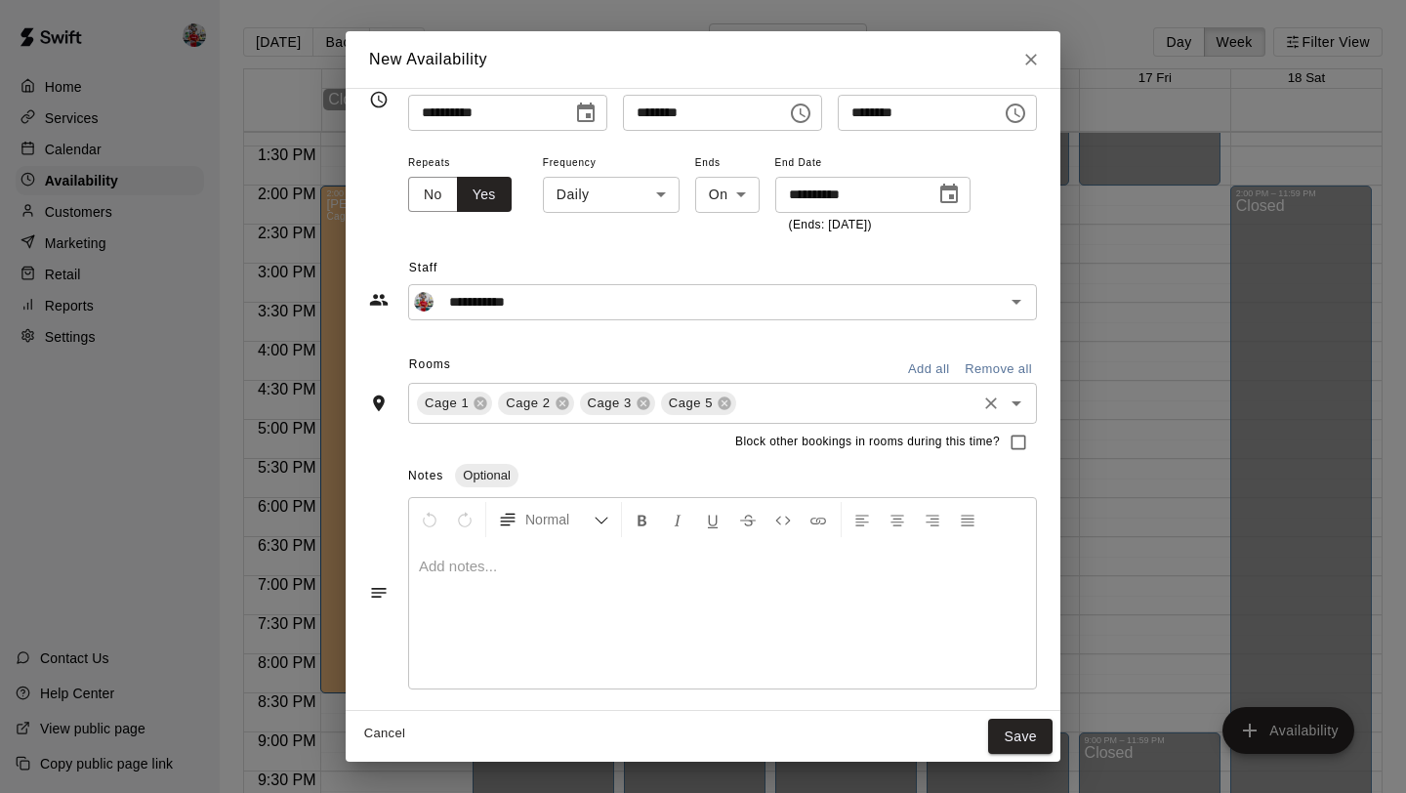
click at [610, 194] on body "Home Services Calendar Availability Customers Marketing Retail Reports Settings…" at bounding box center [703, 412] width 1406 height 824
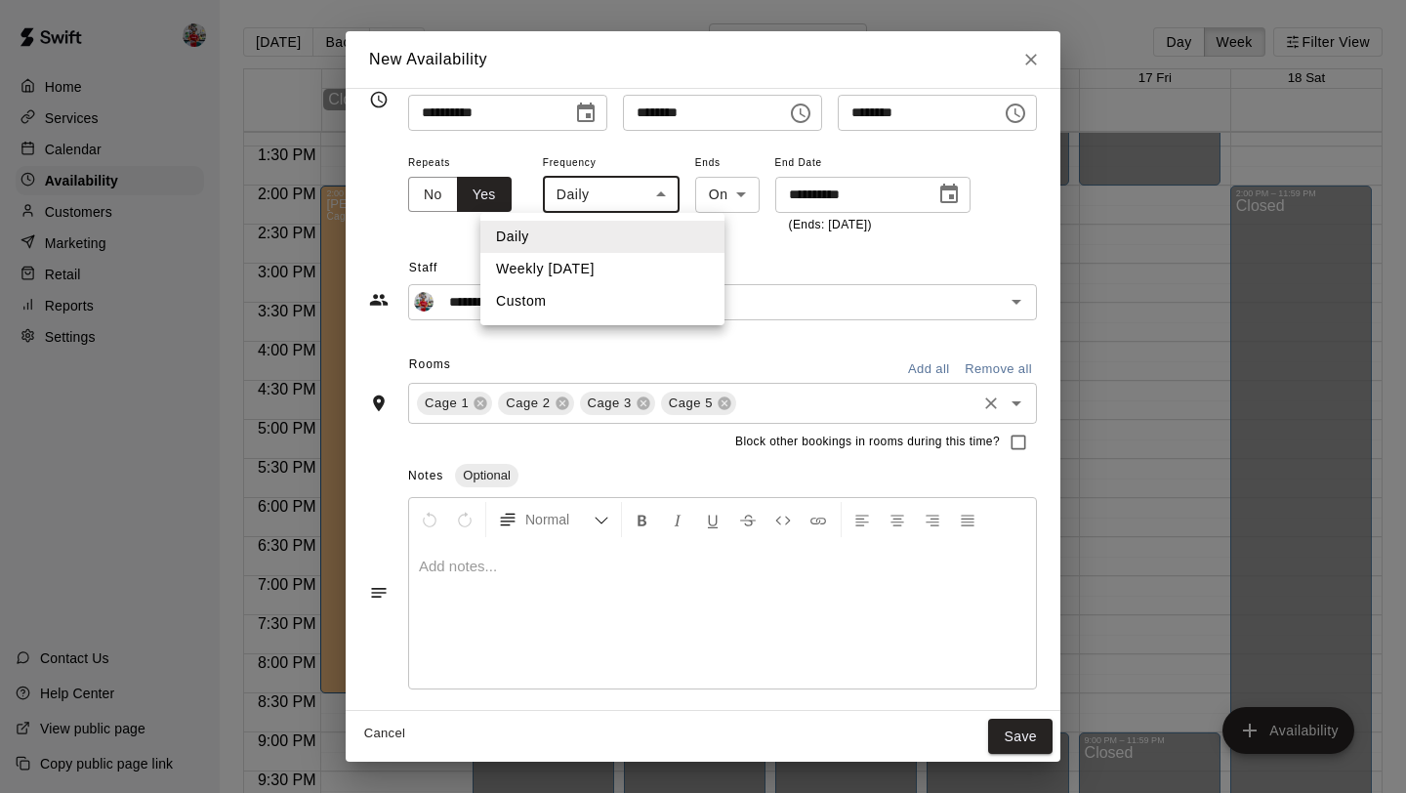
click at [580, 272] on li "Weekly [DATE]" at bounding box center [603, 269] width 244 height 32
type input "******"
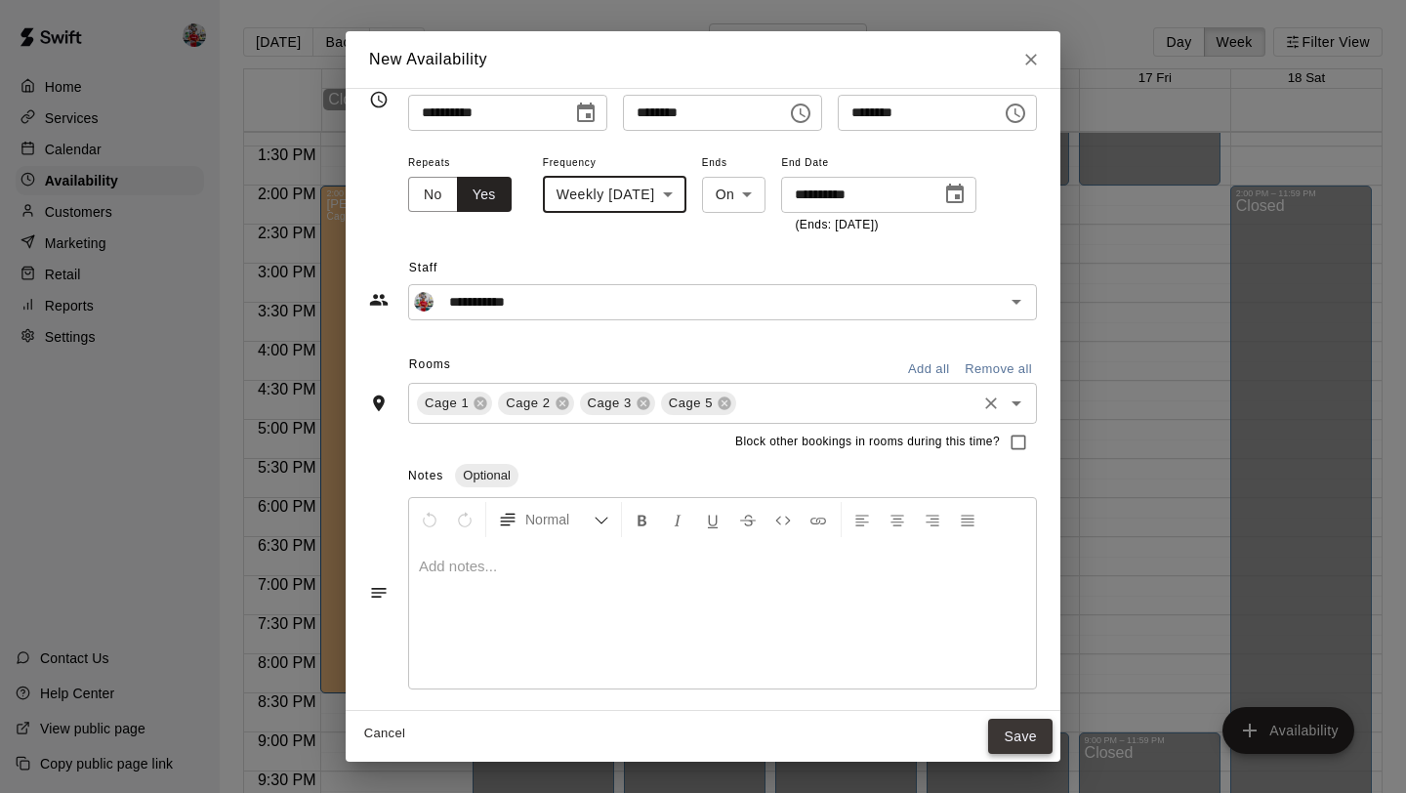
click at [1037, 735] on button "Save" at bounding box center [1020, 737] width 64 height 36
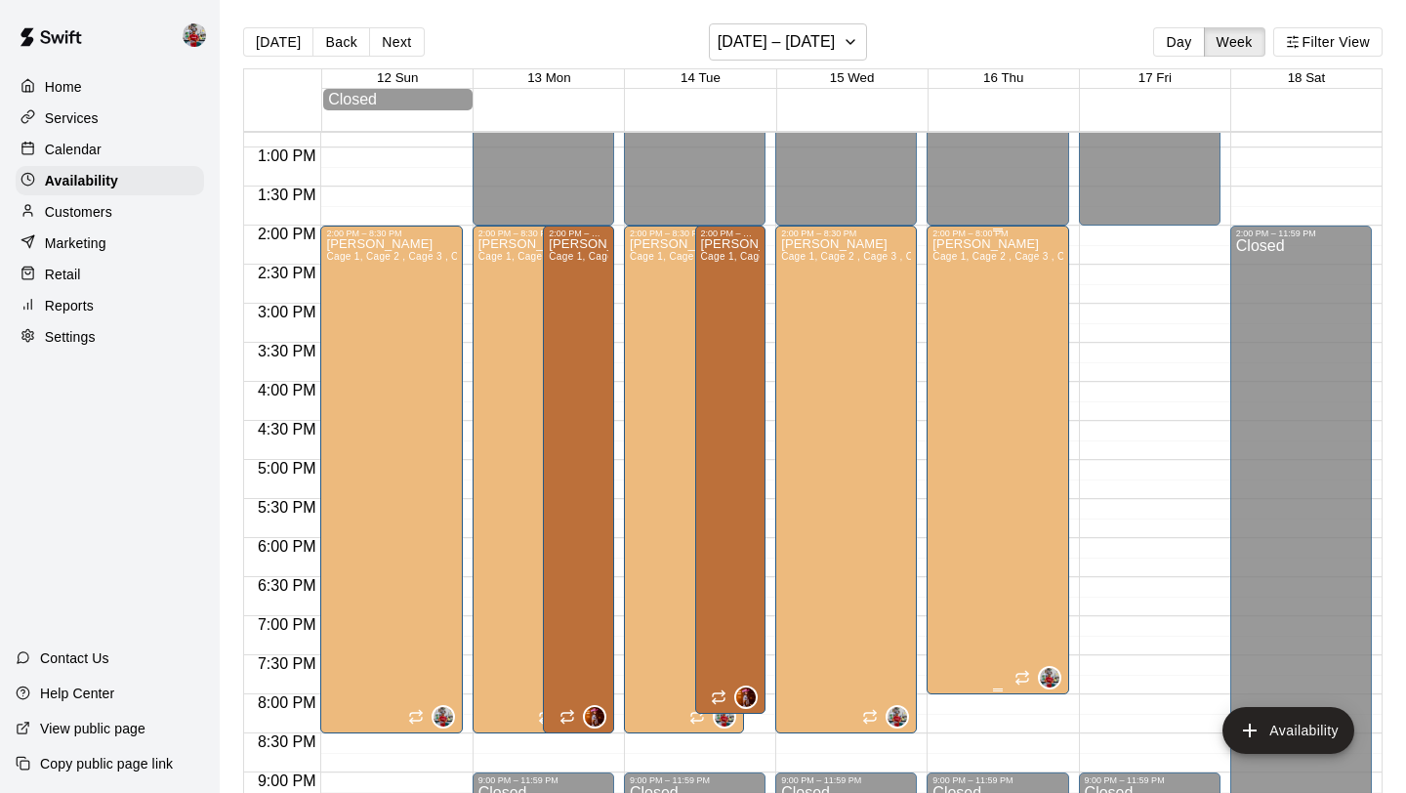
scroll to position [1056, 0]
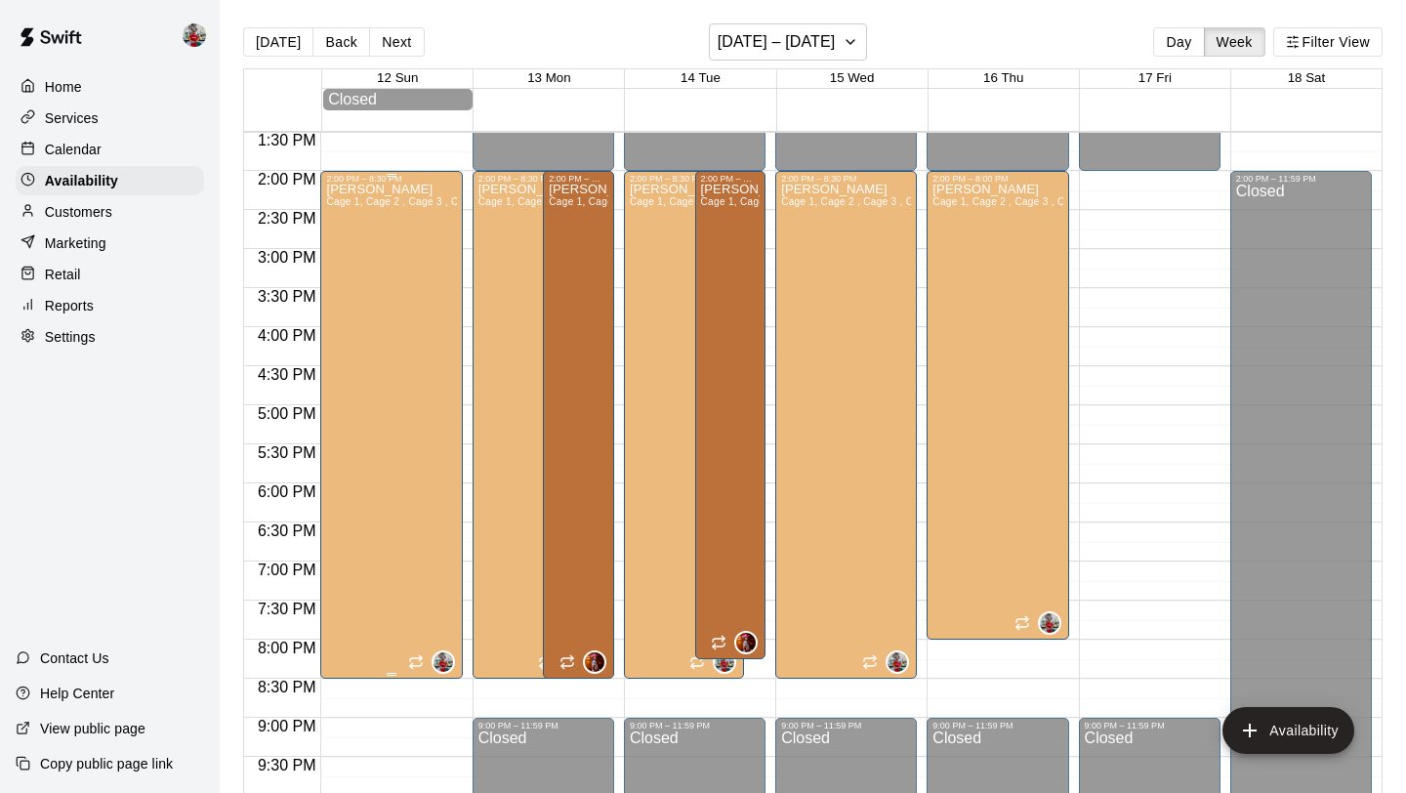
click at [408, 382] on div "[PERSON_NAME] 1, Cage 2 , Cage 3 , Cage 5" at bounding box center [391, 580] width 130 height 793
click at [341, 215] on icon "edit" at bounding box center [346, 205] width 23 height 23
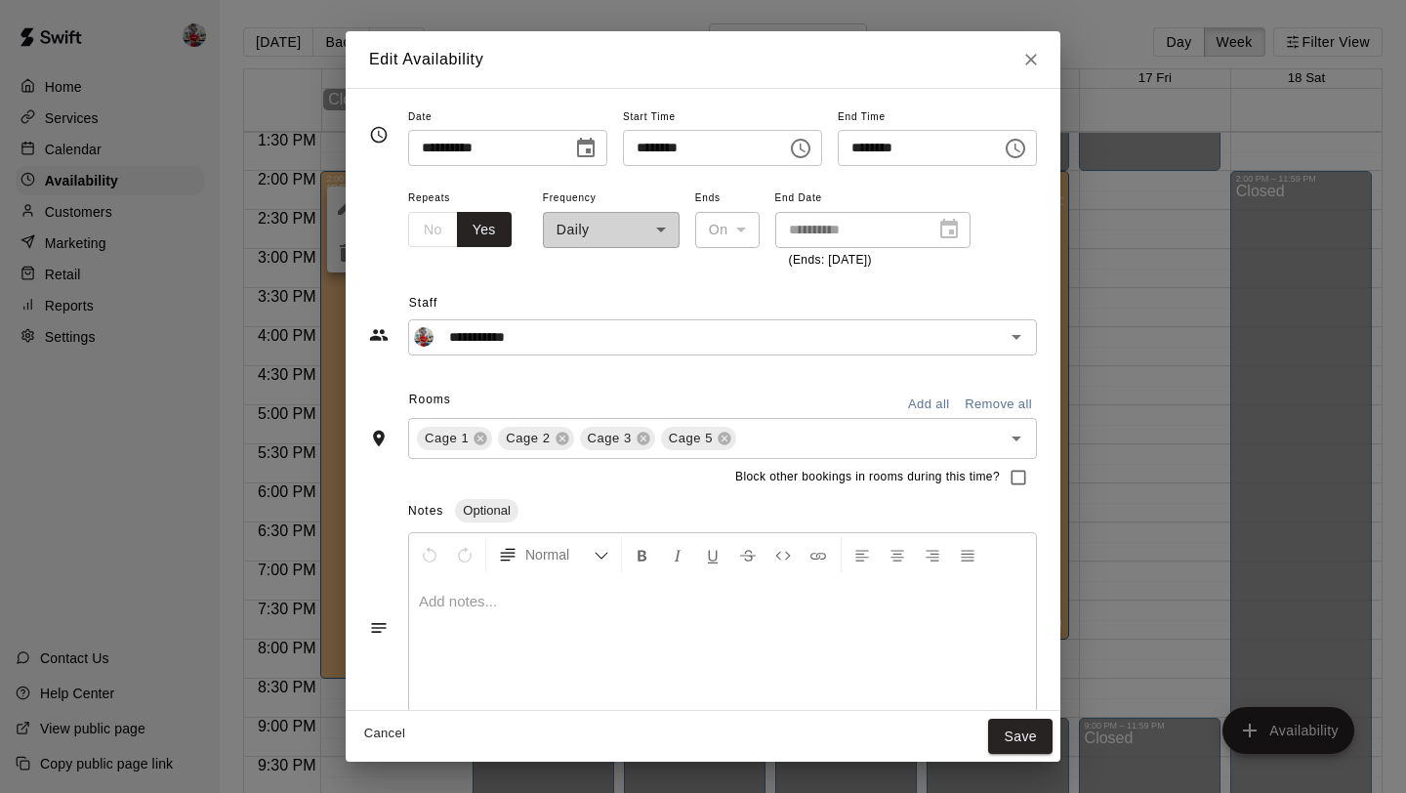
click at [640, 228] on div "**********" at bounding box center [611, 228] width 137 height 85
click at [1041, 60] on icon "Close" at bounding box center [1032, 60] width 20 height 20
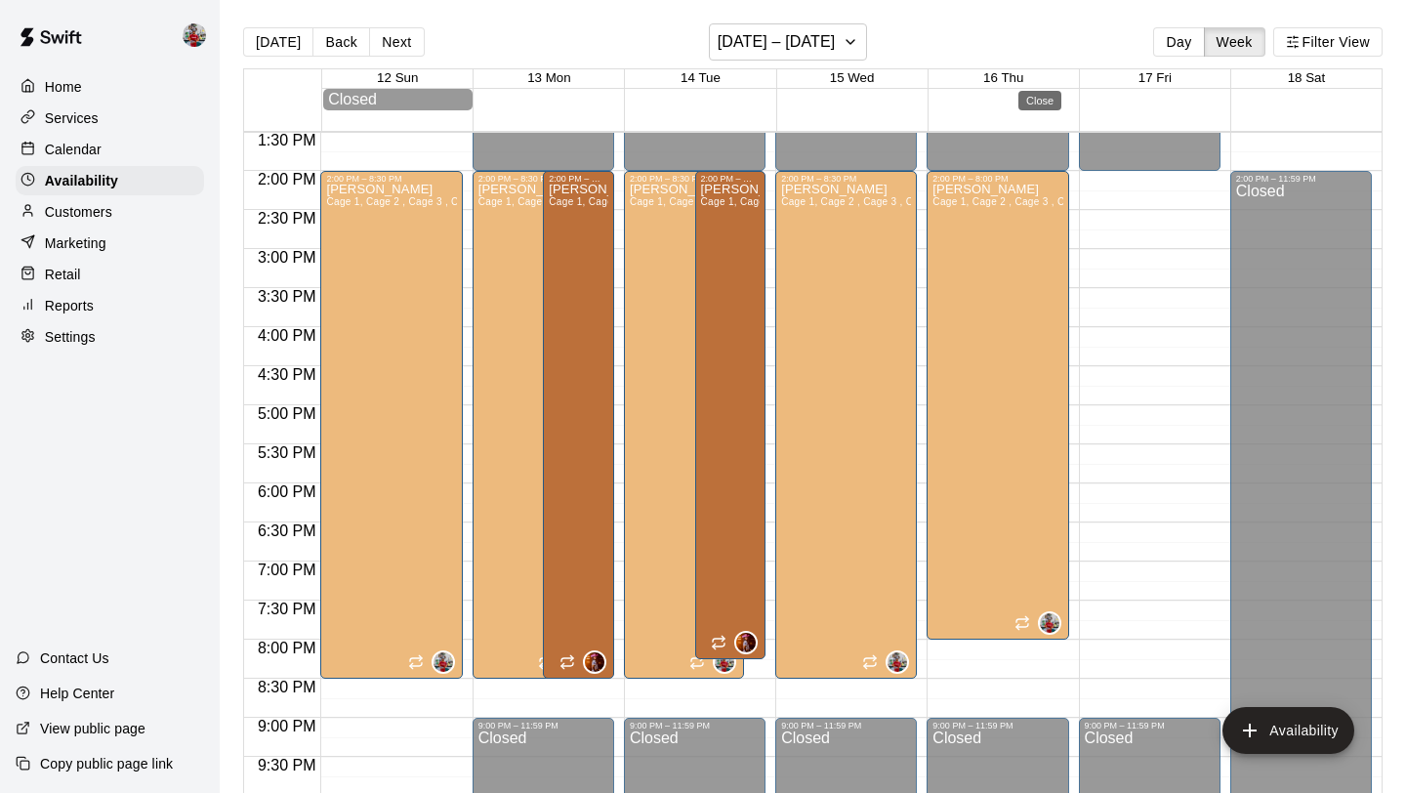
type input "**********"
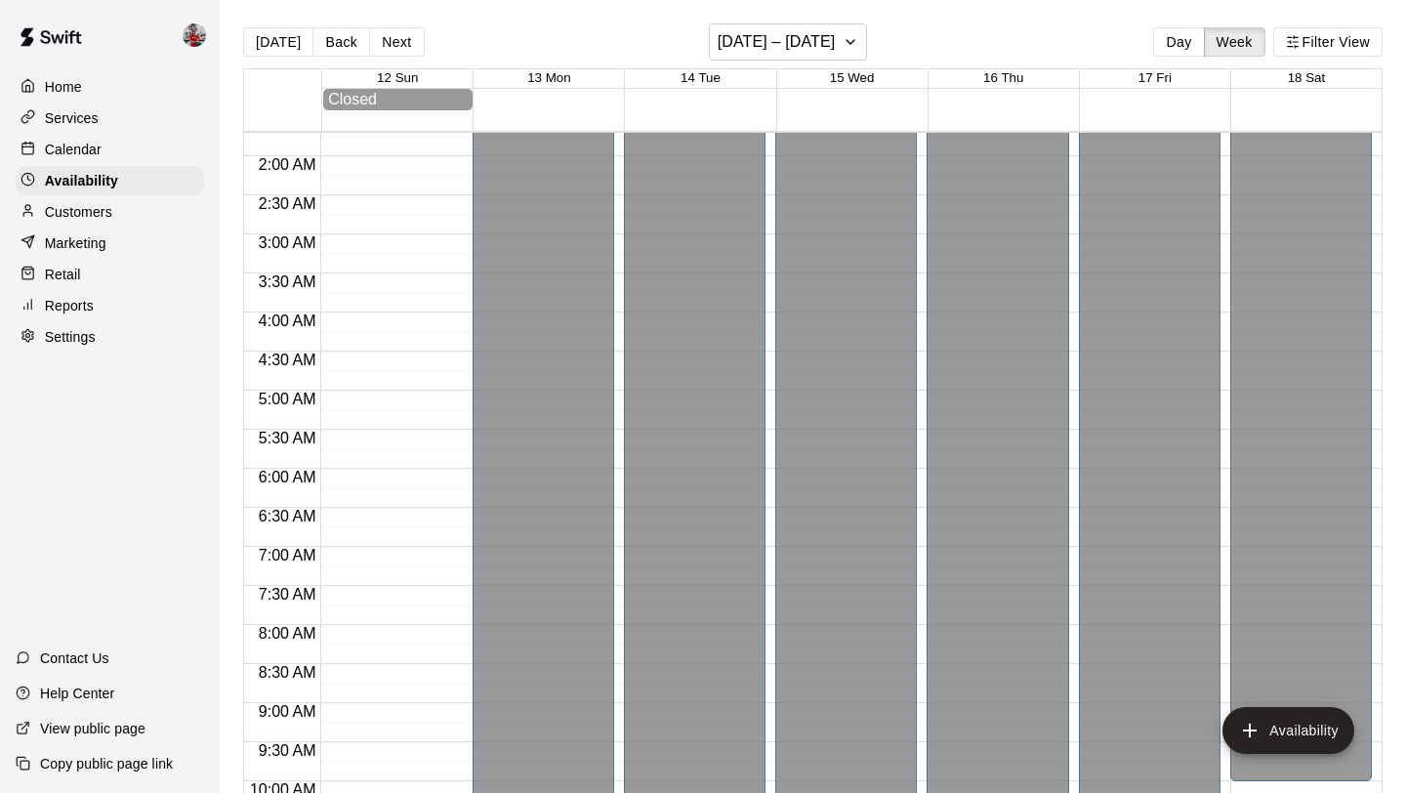
scroll to position [0, 0]
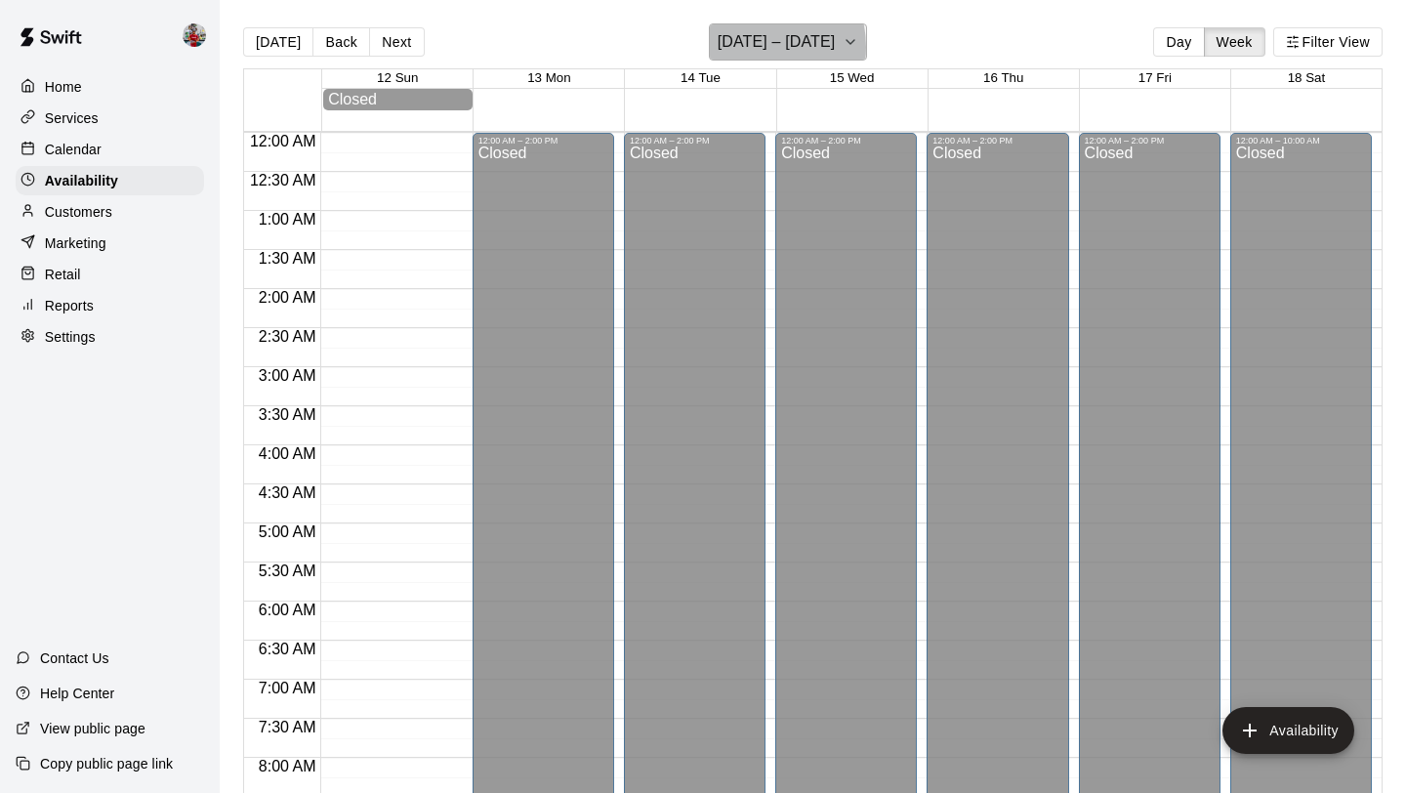
click at [744, 47] on h6 "[DATE] – [DATE]" at bounding box center [777, 41] width 118 height 27
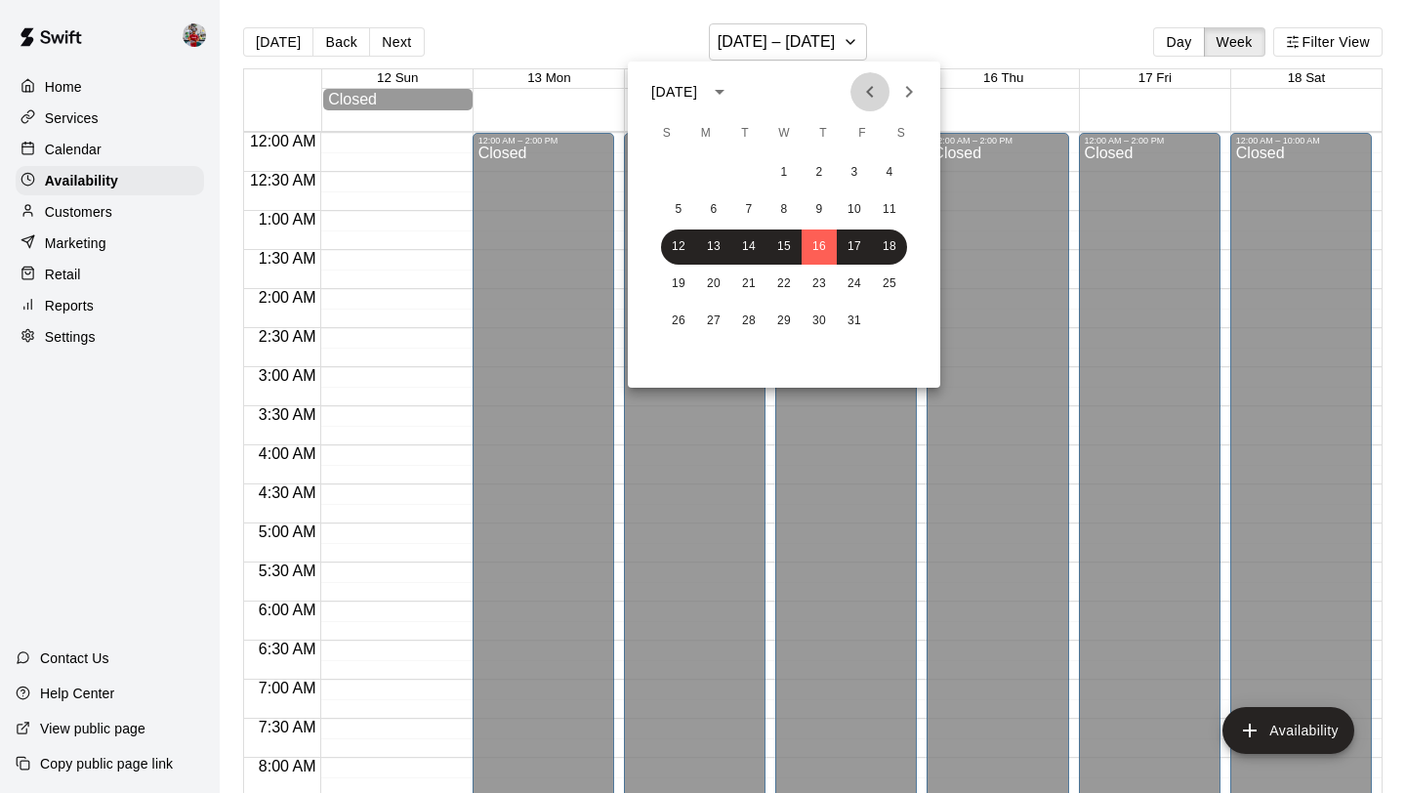
click at [880, 90] on icon "Previous month" at bounding box center [869, 91] width 23 height 23
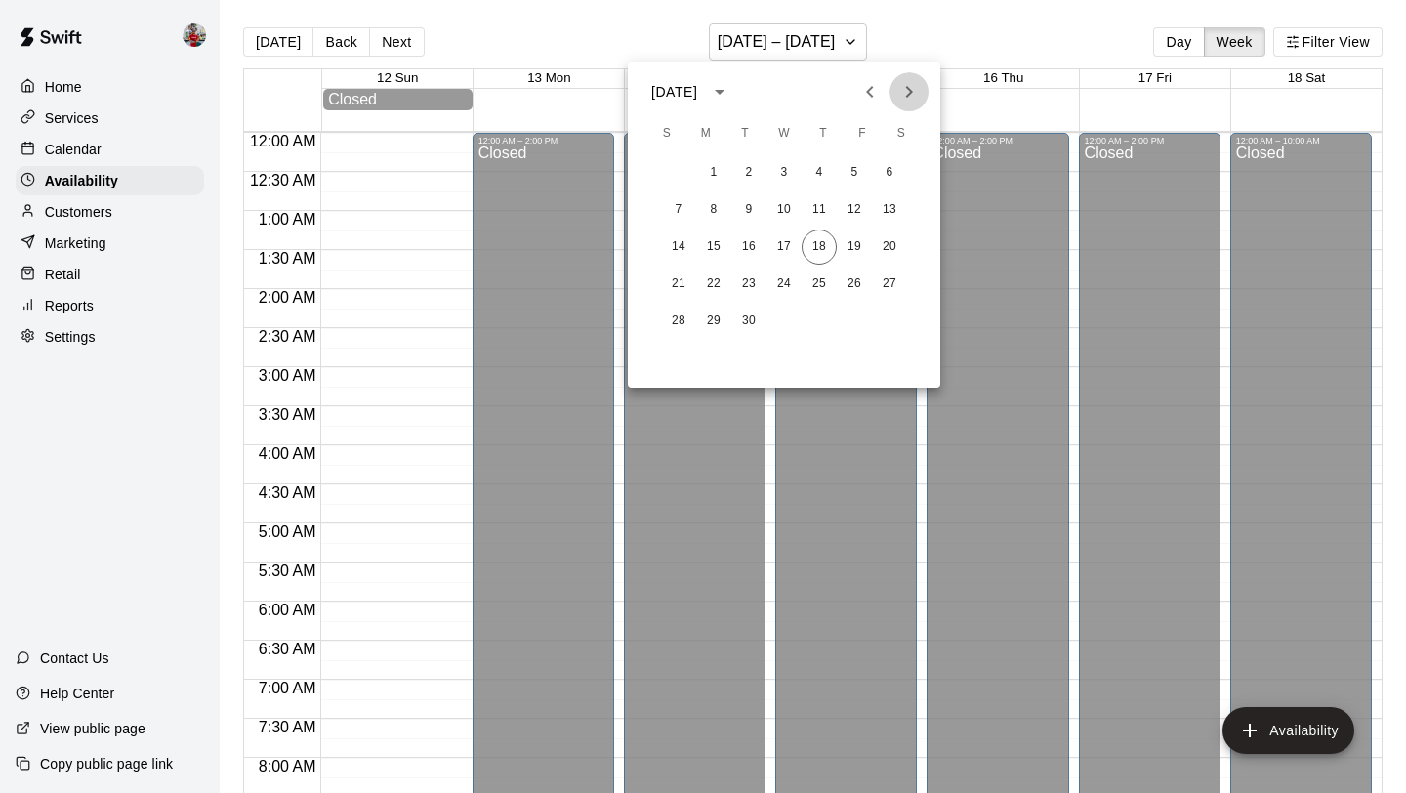
click at [916, 96] on icon "Next month" at bounding box center [909, 91] width 23 height 23
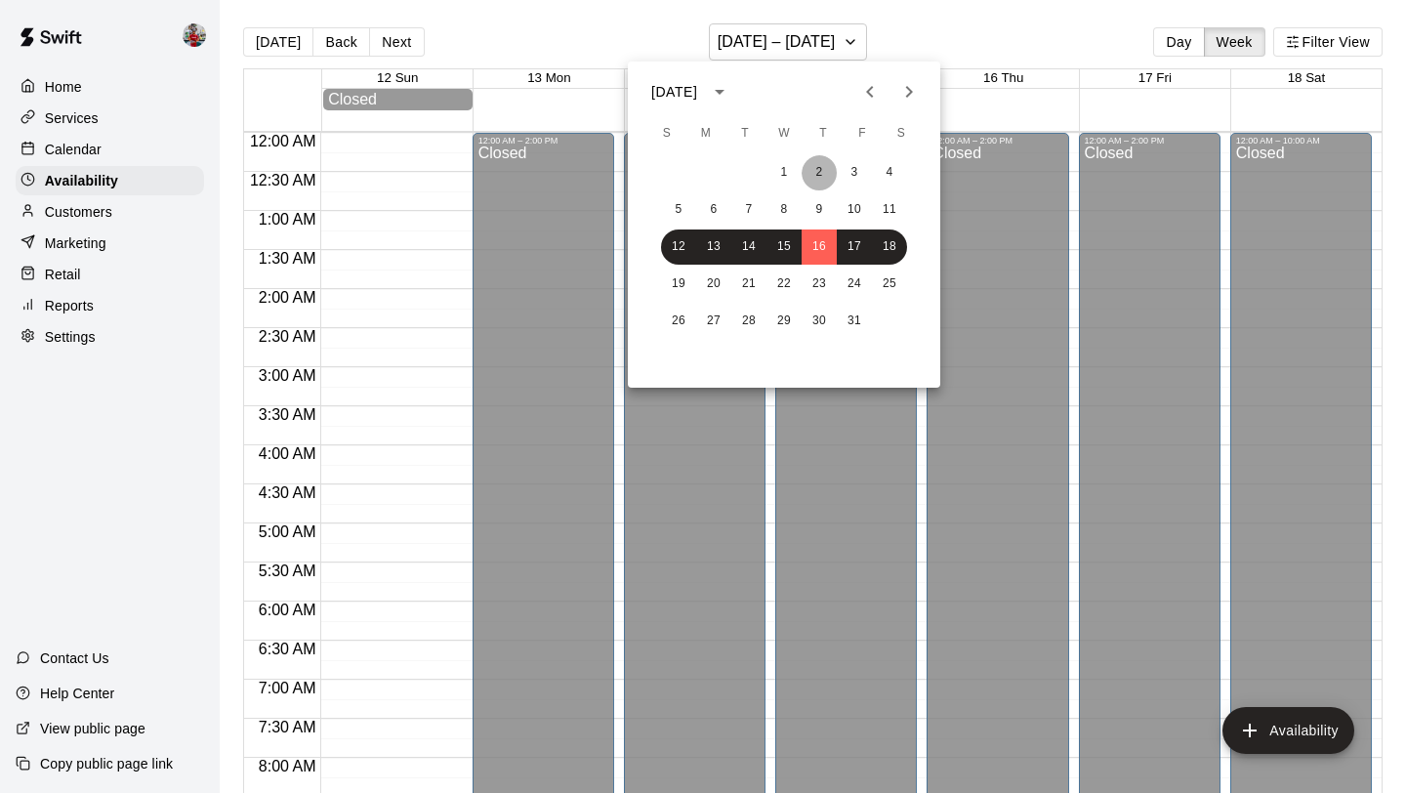
click at [814, 177] on button "2" at bounding box center [819, 172] width 35 height 35
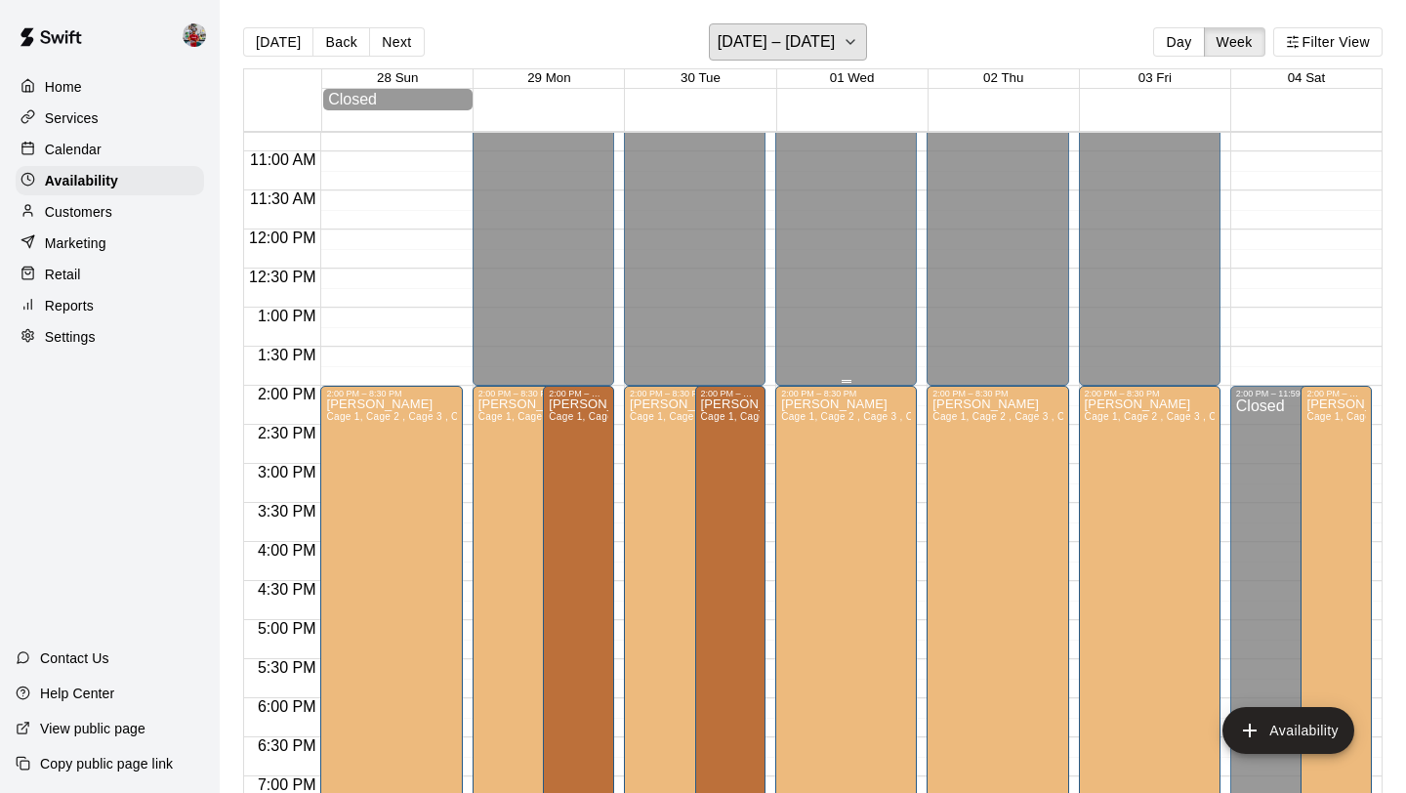
scroll to position [851, 0]
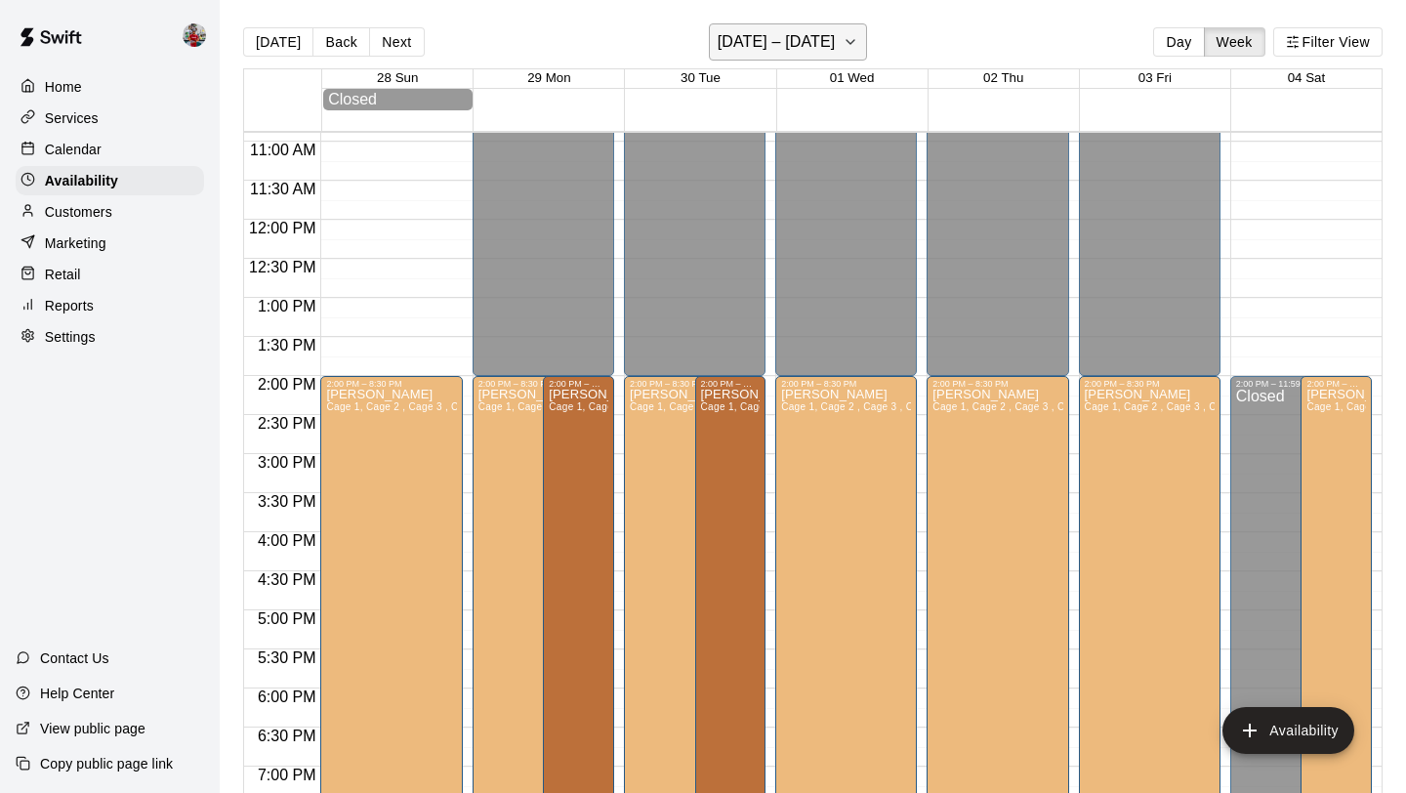
click at [770, 42] on h6 "[DATE] – [DATE]" at bounding box center [777, 41] width 118 height 27
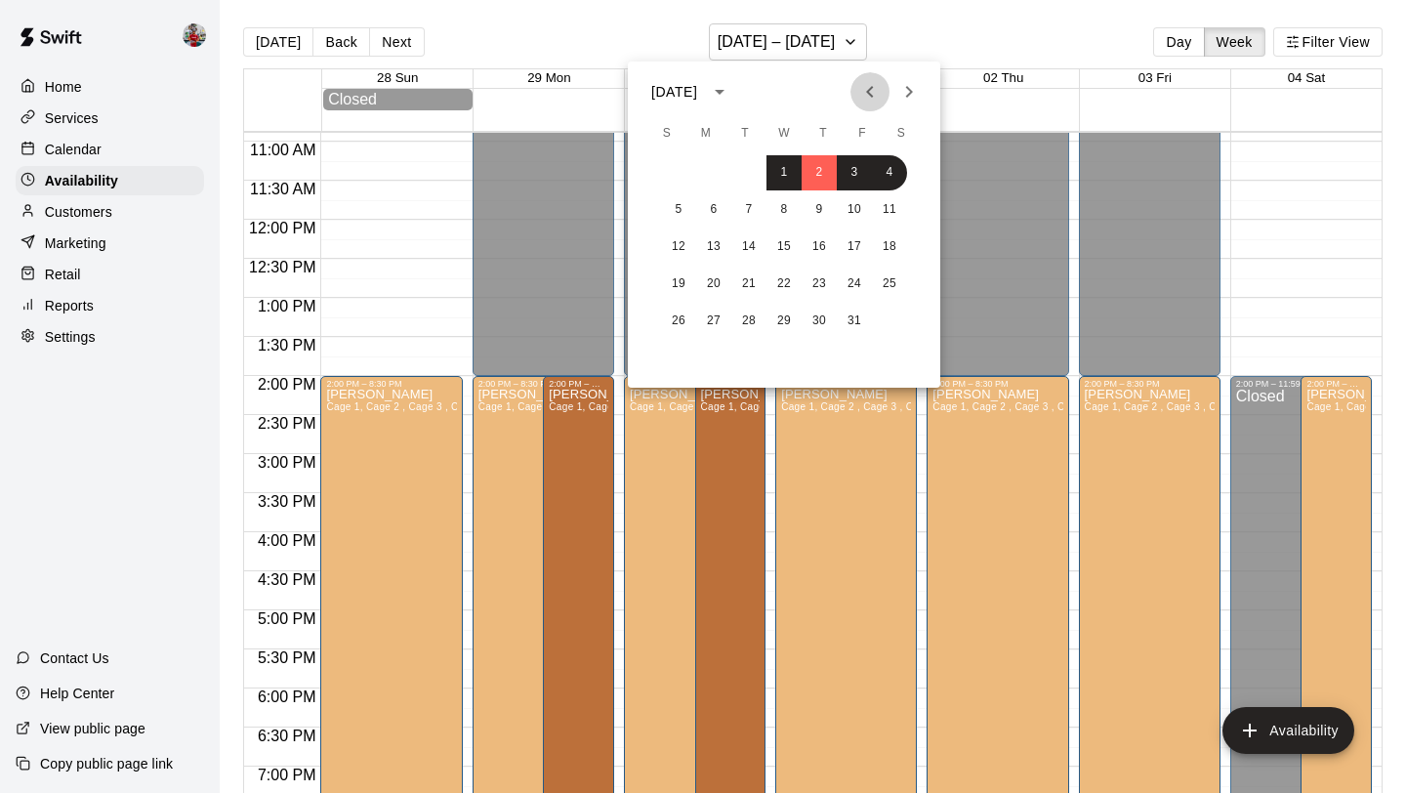
click at [869, 99] on icon "Previous month" at bounding box center [869, 91] width 23 height 23
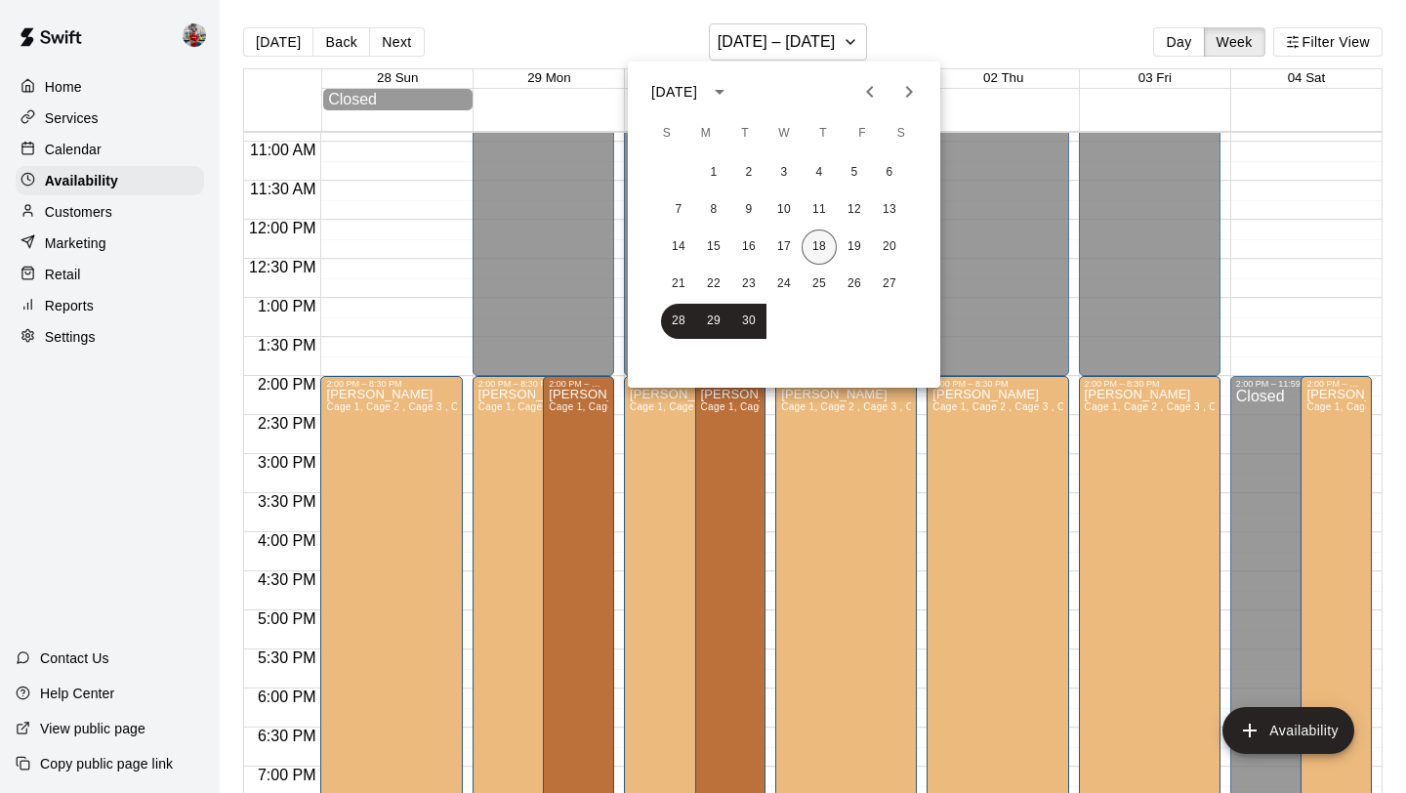
click at [816, 245] on button "18" at bounding box center [819, 247] width 35 height 35
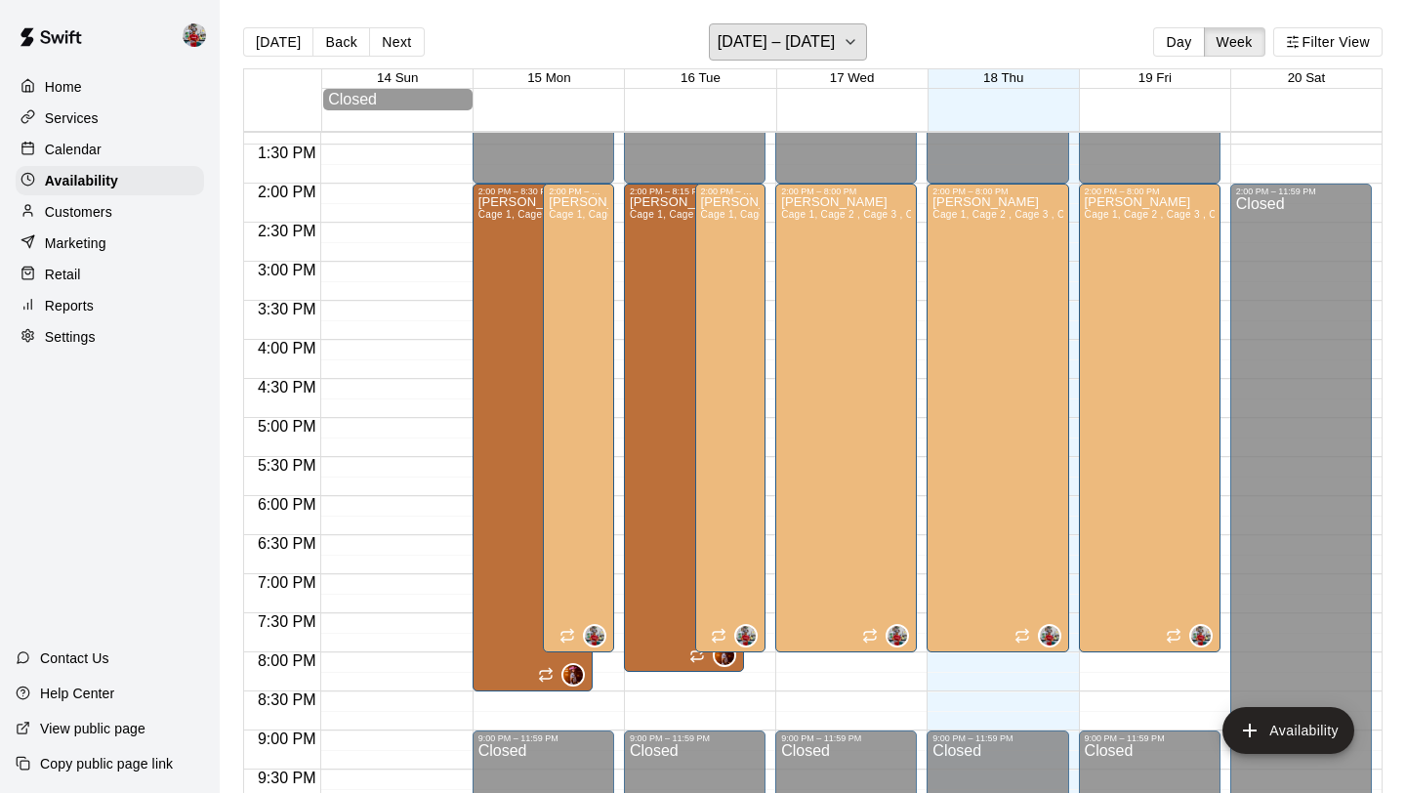
scroll to position [1044, 0]
click at [78, 108] on p "Services" at bounding box center [72, 118] width 54 height 20
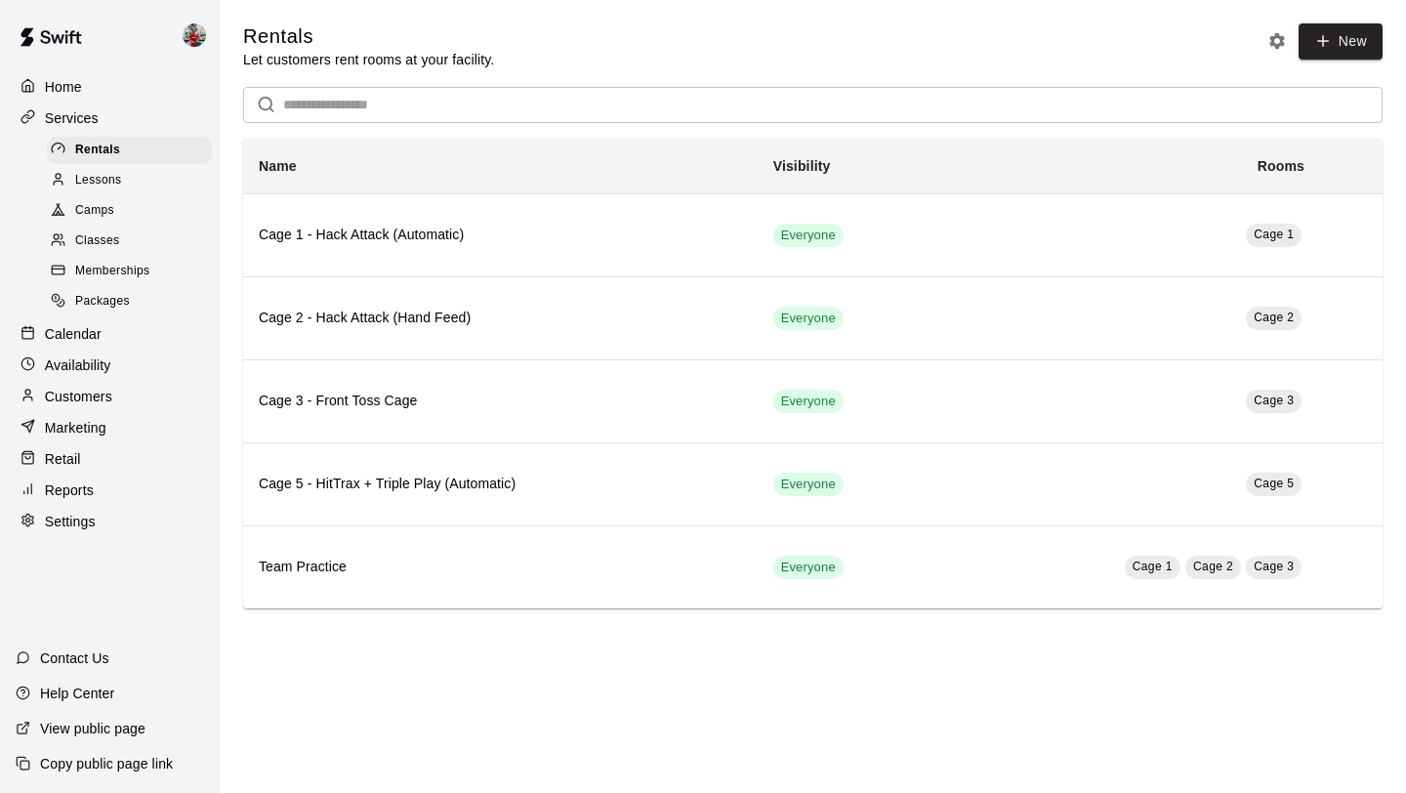
click at [100, 91] on div "Home" at bounding box center [110, 86] width 188 height 29
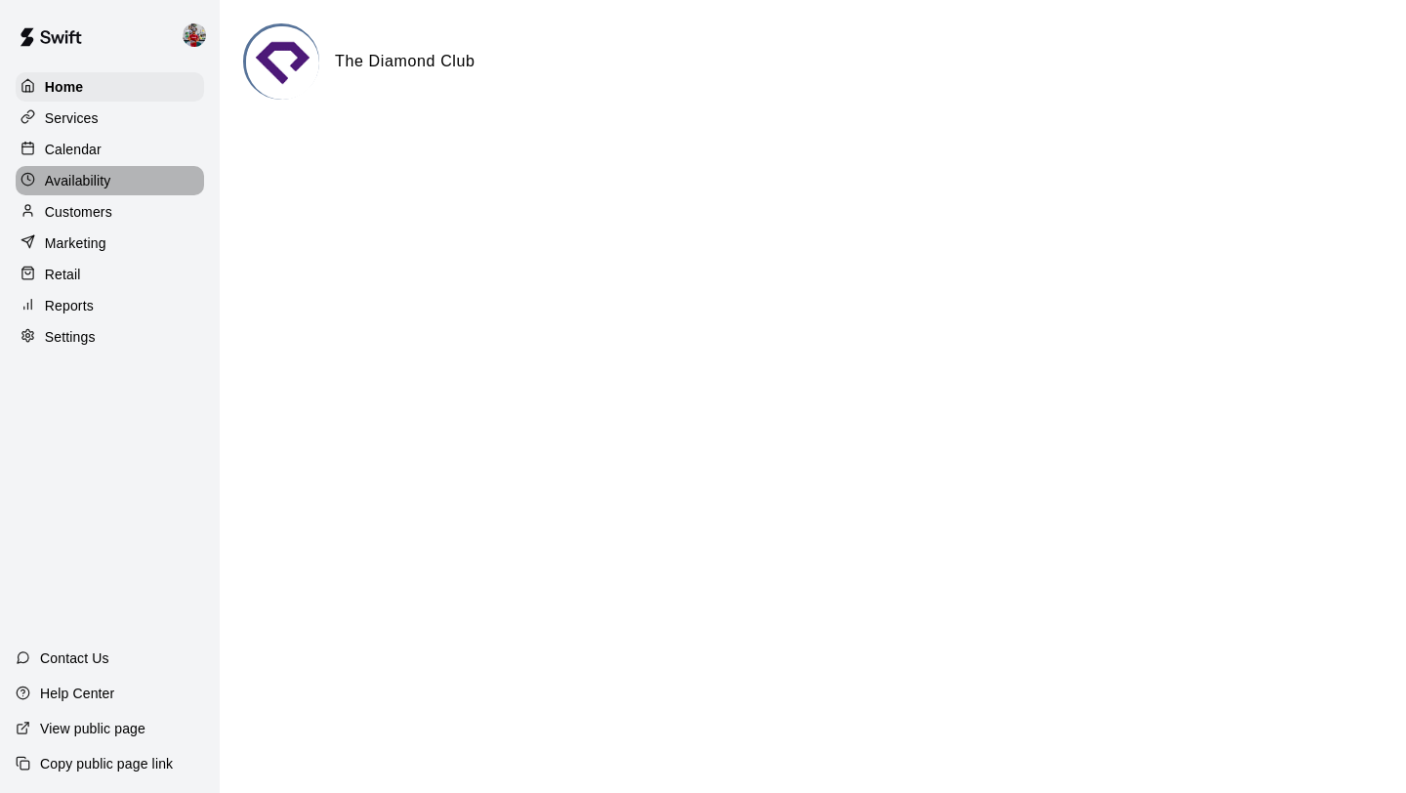
click at [99, 171] on p "Availability" at bounding box center [78, 181] width 66 height 20
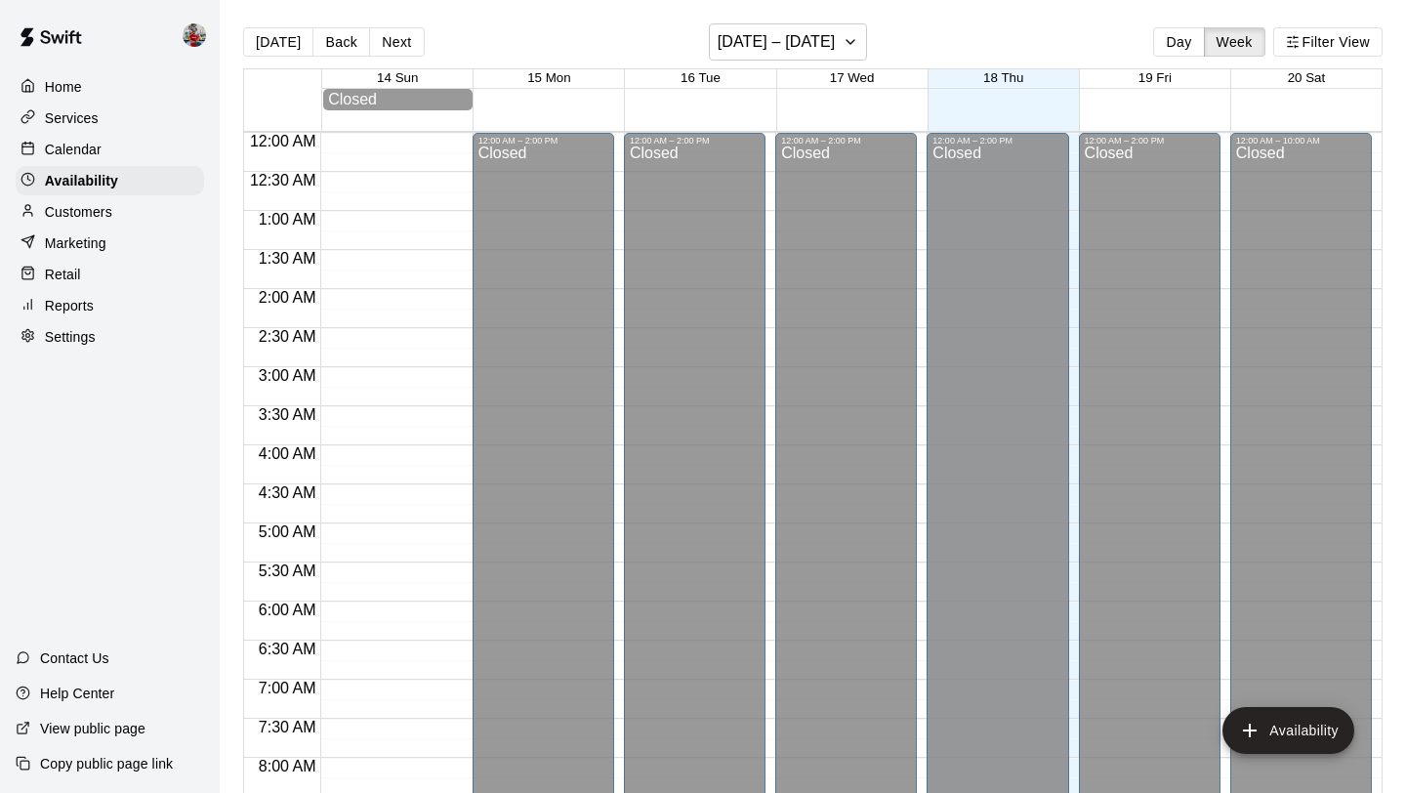
scroll to position [962, 0]
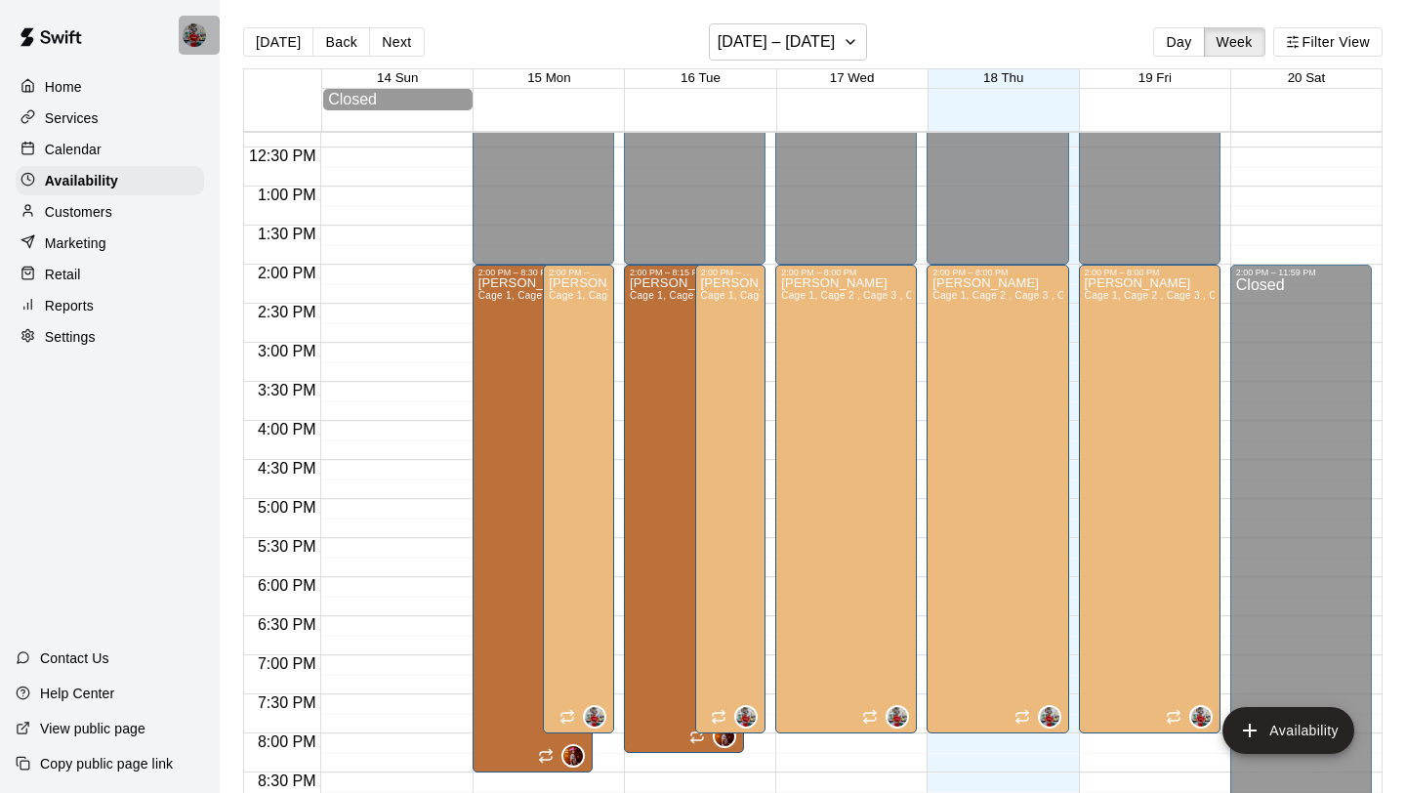
click at [189, 36] on img at bounding box center [194, 34] width 23 height 23
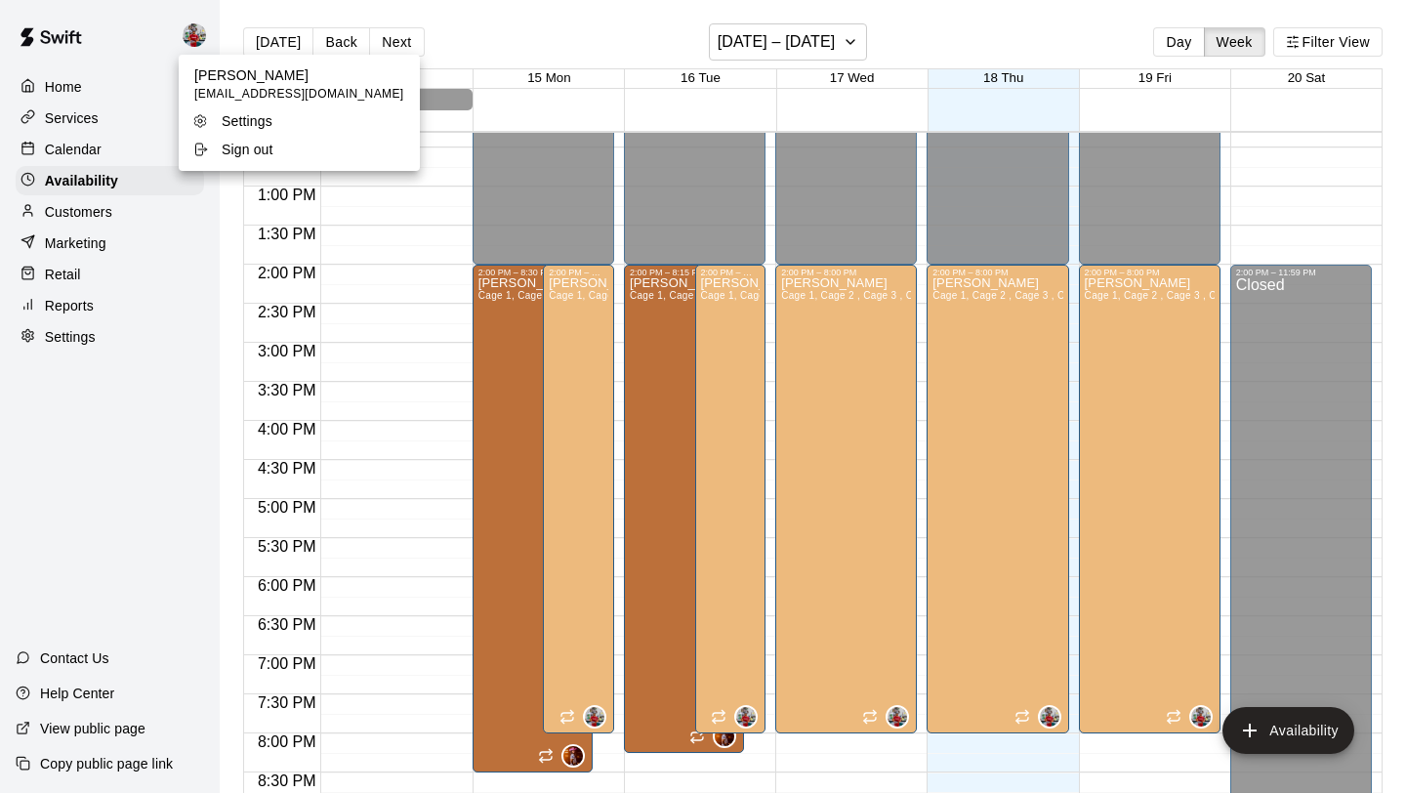
click at [144, 26] on div at bounding box center [703, 396] width 1406 height 793
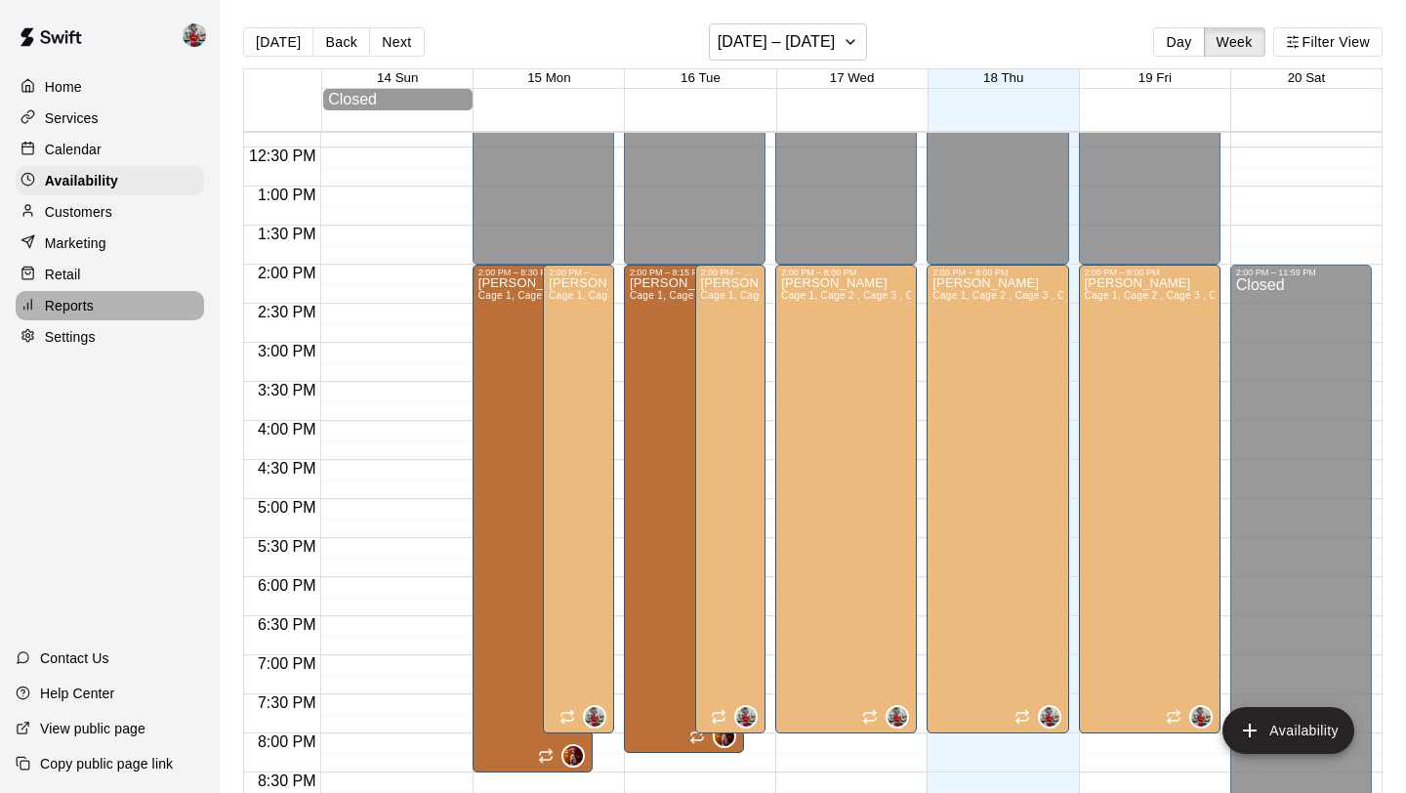
click at [79, 311] on p "Reports" at bounding box center [69, 306] width 49 height 20
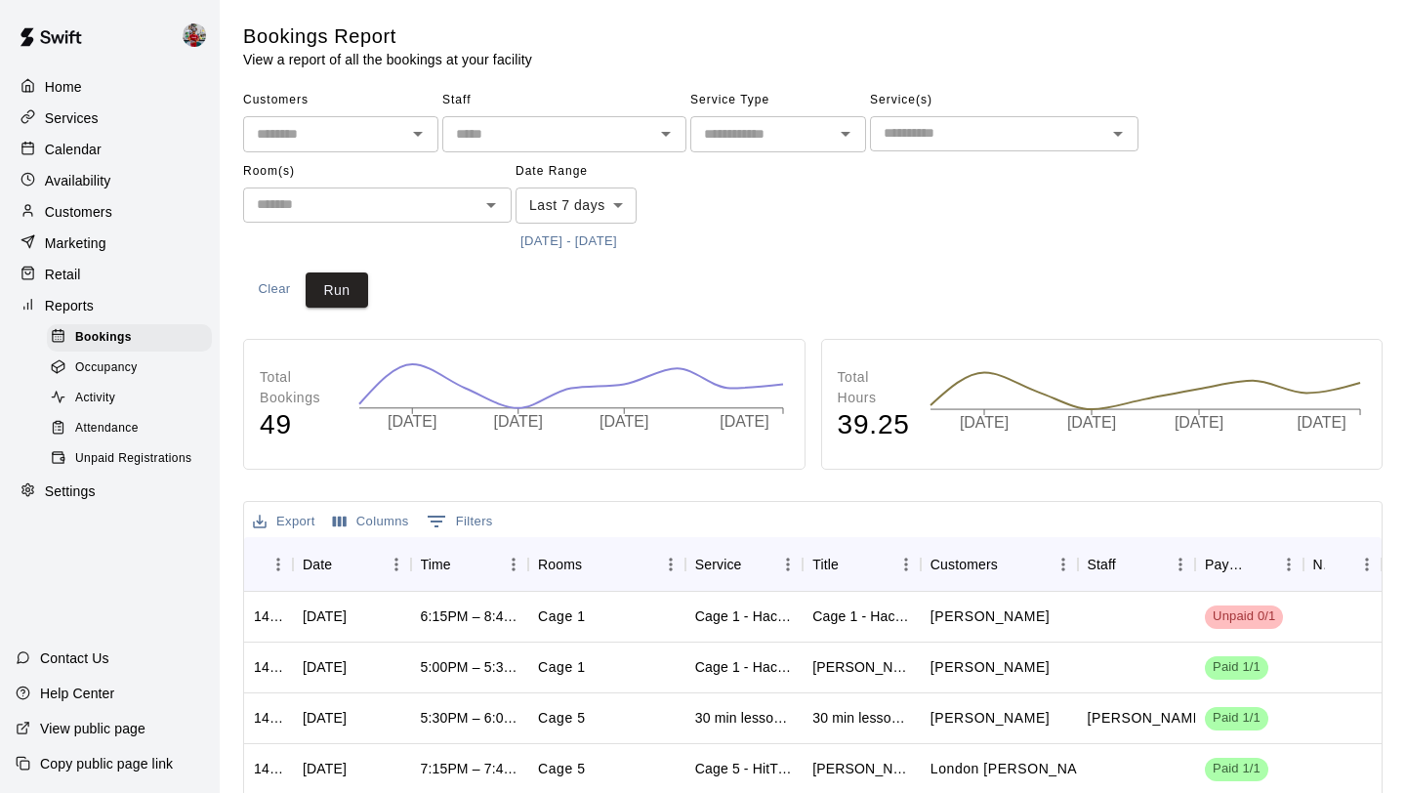
click at [125, 259] on div "Home Services Calendar Availability Customers Marketing Retail Reports Bookings…" at bounding box center [110, 289] width 220 height 438
click at [108, 241] on div "Marketing" at bounding box center [110, 243] width 188 height 29
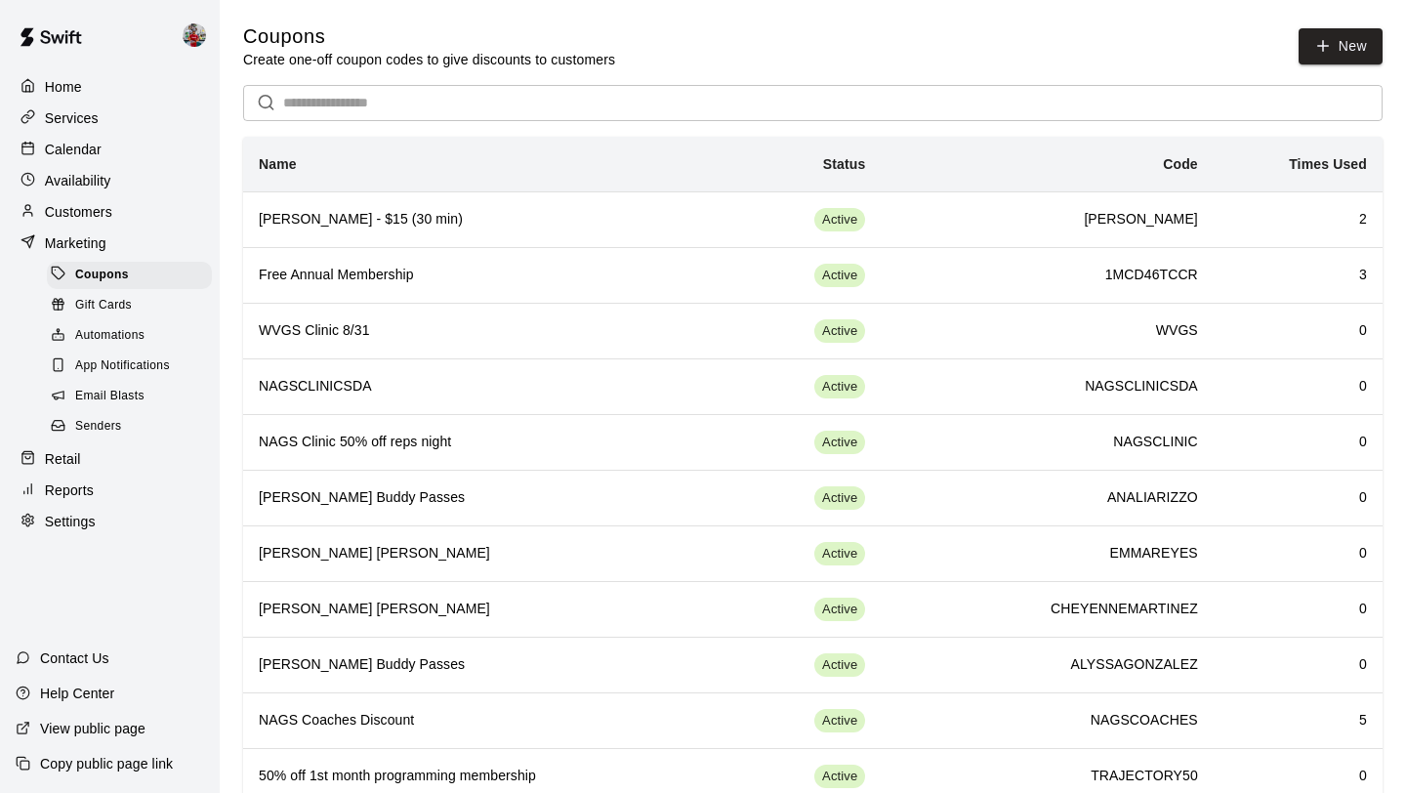
click at [116, 221] on div "Customers" at bounding box center [110, 211] width 188 height 29
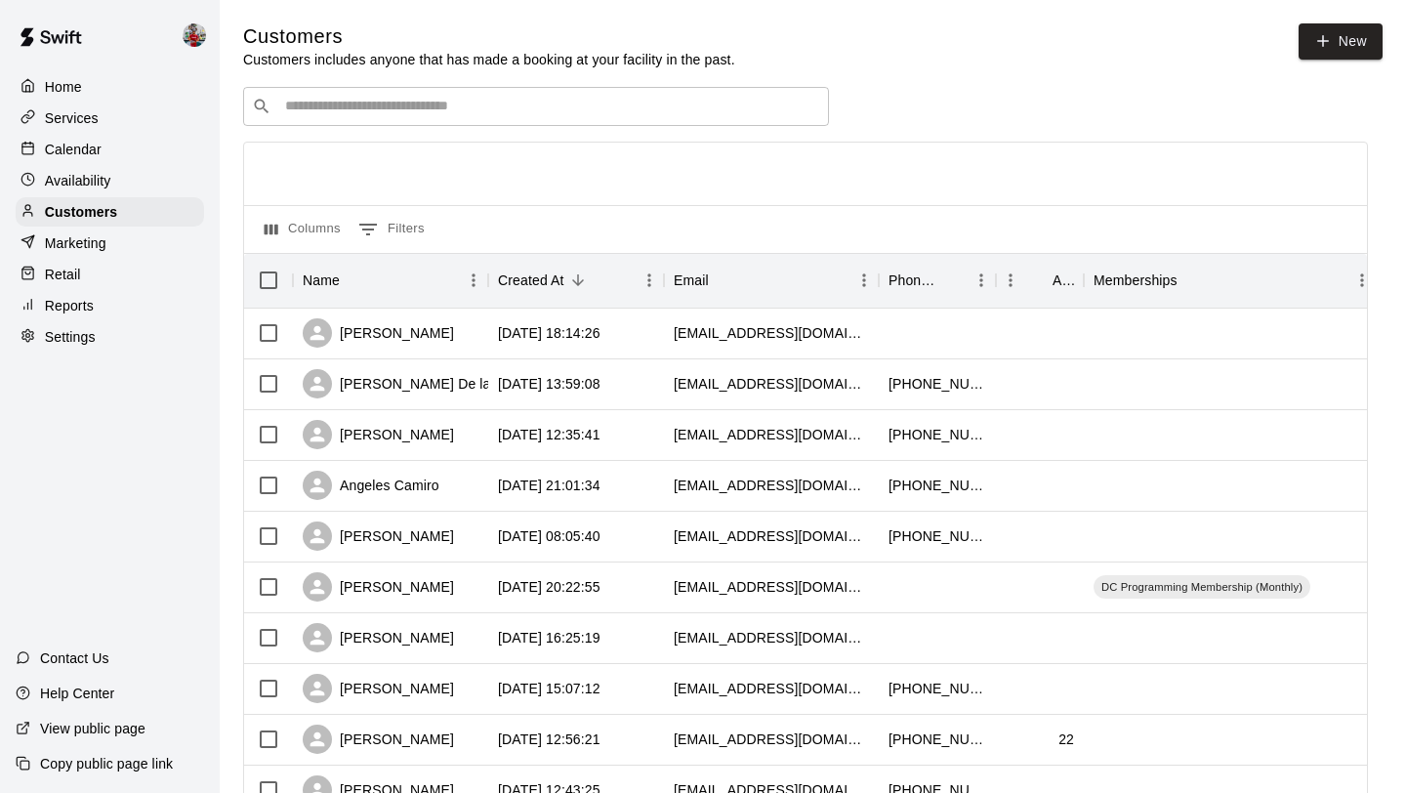
click at [89, 178] on p "Availability" at bounding box center [78, 181] width 66 height 20
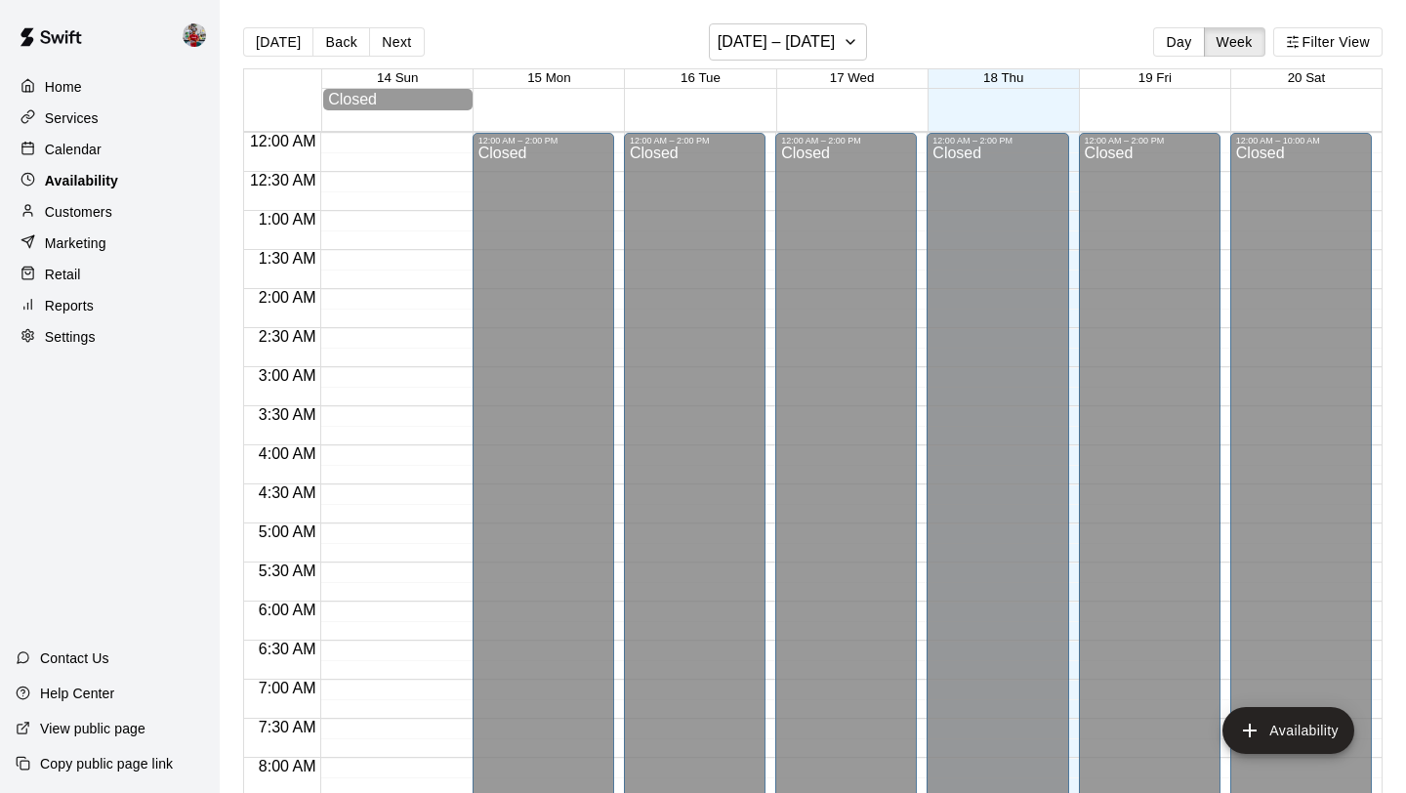
scroll to position [962, 0]
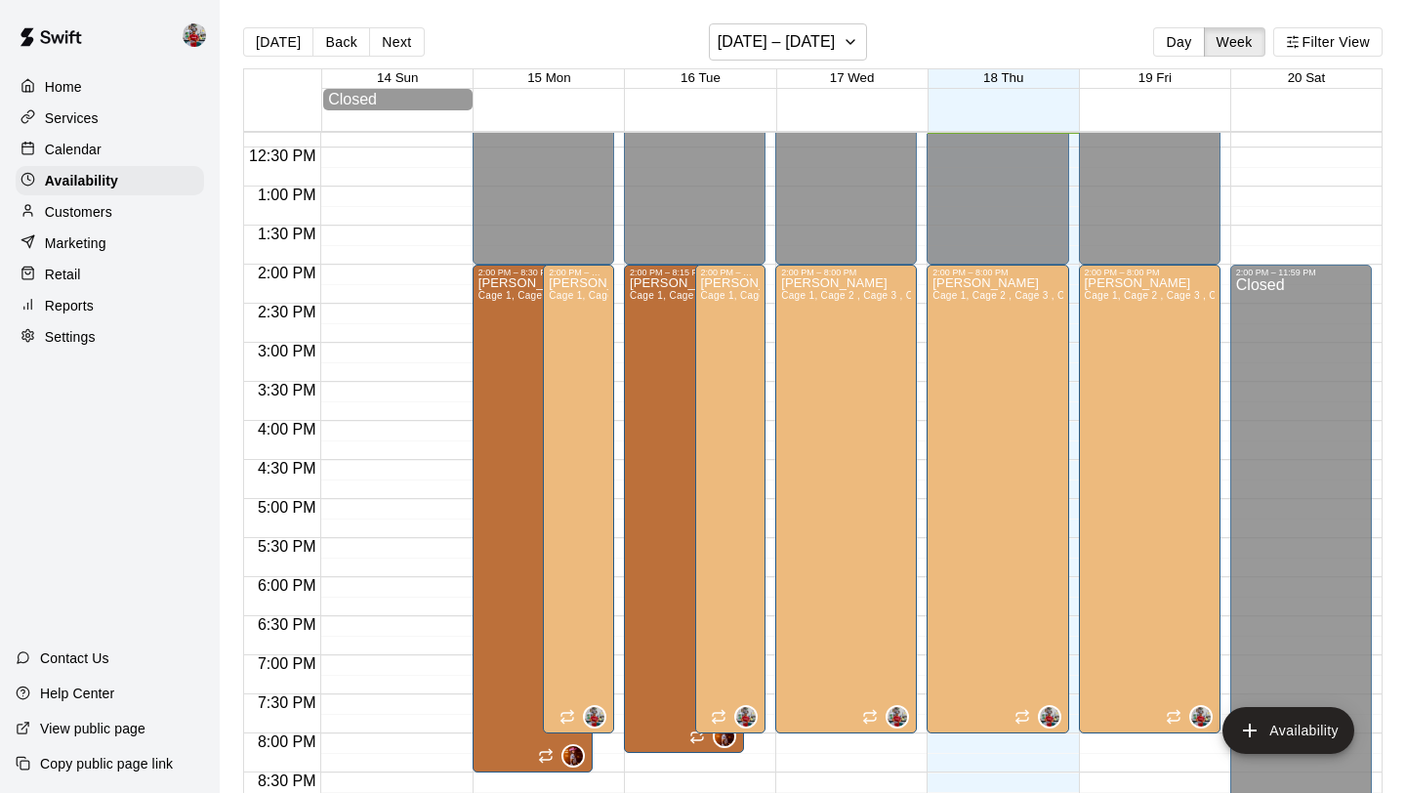
click at [110, 146] on div "Calendar" at bounding box center [110, 149] width 188 height 29
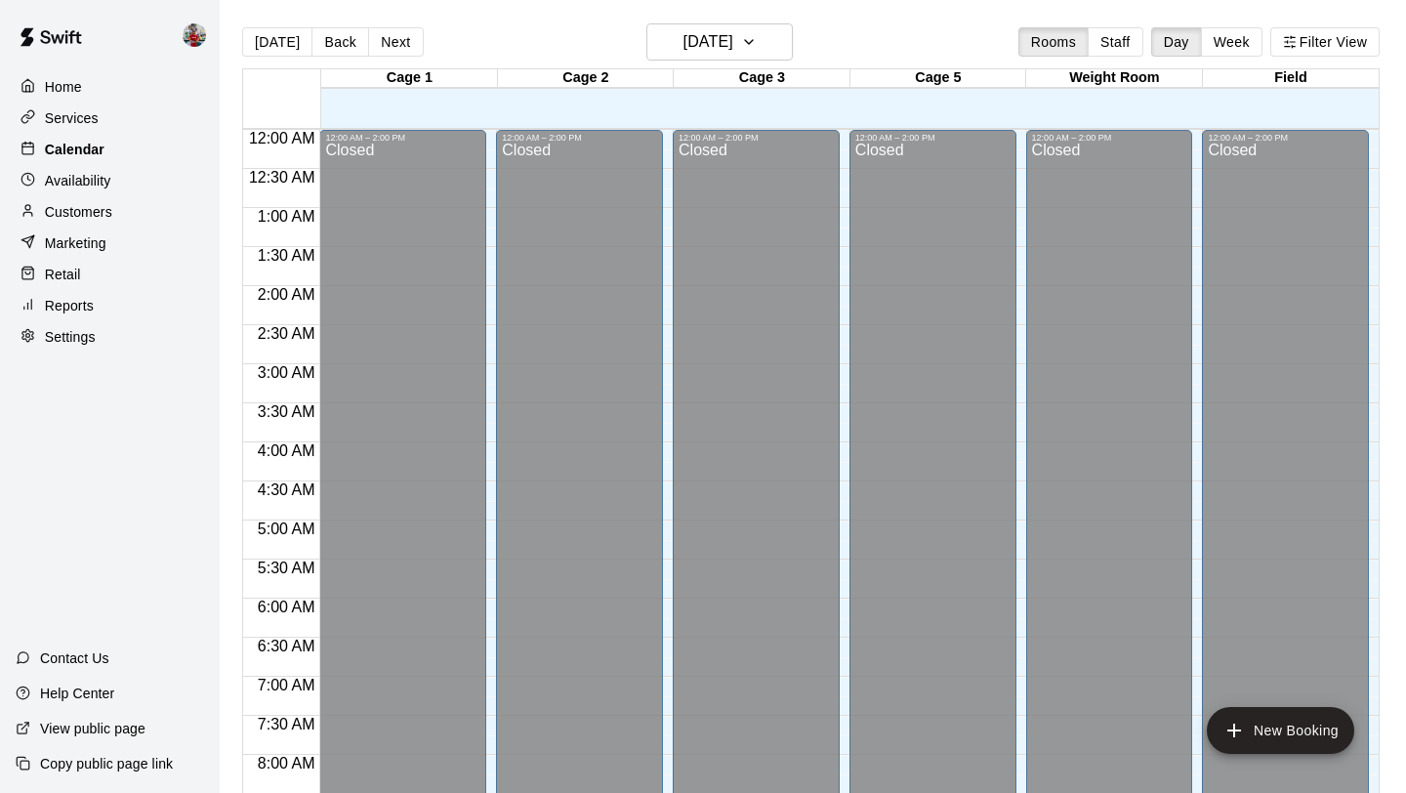
scroll to position [962, 0]
